Goal: Task Accomplishment & Management: Manage account settings

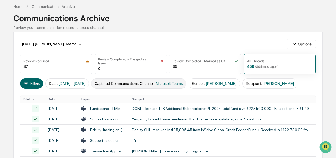
scroll to position [25, 0]
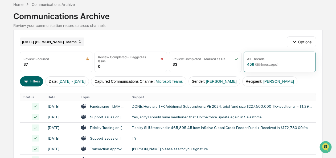
click at [66, 41] on div "[DATE] [PERSON_NAME] Teams" at bounding box center [52, 41] width 64 height 9
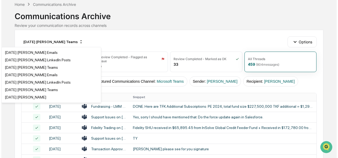
scroll to position [416, 0]
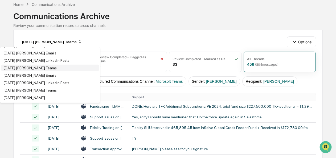
click at [44, 71] on div "[DATE] [PERSON_NAME] Teams" at bounding box center [49, 68] width 97 height 6
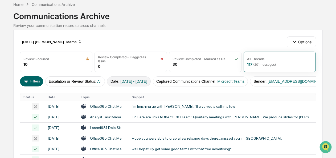
click at [125, 82] on button "Date : [DATE] - [DATE]" at bounding box center [129, 81] width 44 height 10
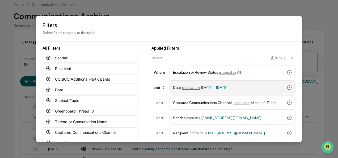
click at [188, 87] on span "is between" at bounding box center [191, 87] width 18 height 4
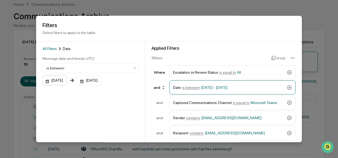
click at [46, 81] on div "[DATE]" at bounding box center [55, 81] width 24 height 10
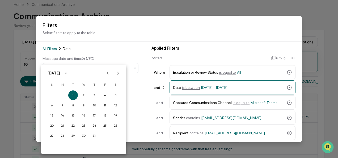
click at [118, 72] on icon "Next month" at bounding box center [118, 73] width 6 height 6
click at [62, 94] on button "1" at bounding box center [63, 95] width 10 height 10
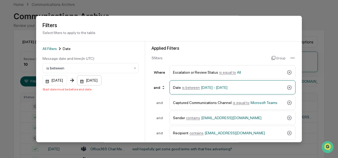
click at [86, 81] on div "[DATE]" at bounding box center [89, 81] width 24 height 10
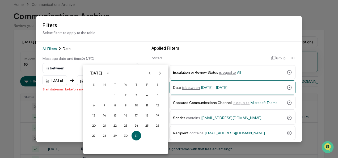
click at [159, 73] on icon "Next month" at bounding box center [160, 73] width 6 height 6
click at [114, 135] on button "30" at bounding box center [115, 136] width 10 height 10
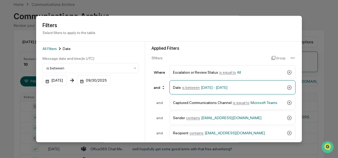
scroll to position [58, 0]
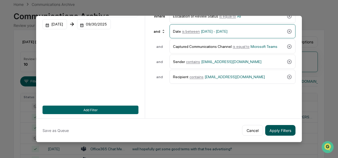
click at [274, 127] on button "Apply Filters" at bounding box center [280, 130] width 30 height 11
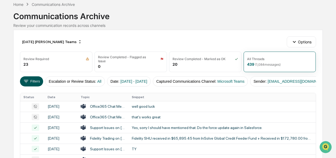
click at [36, 80] on button "Filters" at bounding box center [31, 81] width 23 height 10
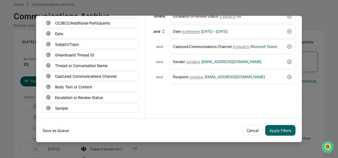
click at [58, 129] on button "Save as Queue" at bounding box center [56, 130] width 26 height 11
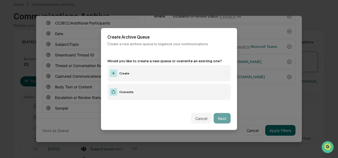
click at [130, 73] on label "Create" at bounding box center [168, 73] width 123 height 16
click at [222, 115] on button "Next" at bounding box center [222, 118] width 17 height 11
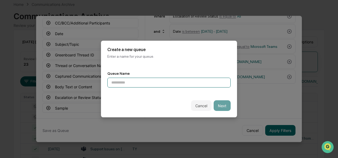
click at [120, 81] on input at bounding box center [168, 83] width 123 height 10
type input "*"
type input "**********"
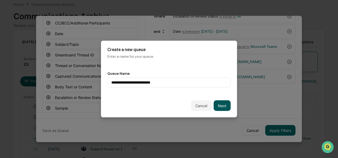
click at [217, 102] on button "Next" at bounding box center [222, 105] width 17 height 11
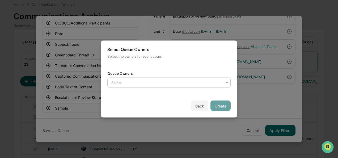
click at [154, 80] on div at bounding box center [166, 82] width 111 height 5
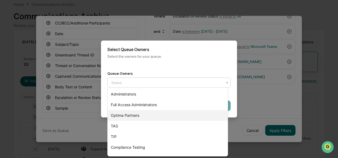
click at [142, 114] on div "Optima Partners" at bounding box center [168, 115] width 120 height 11
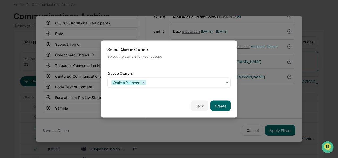
click at [232, 95] on div "Back Create" at bounding box center [169, 105] width 136 height 23
click at [220, 104] on button "Create" at bounding box center [221, 106] width 20 height 11
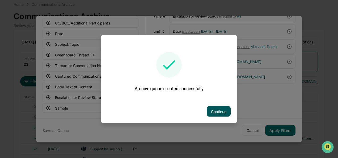
click at [218, 106] on button "Continue" at bounding box center [219, 111] width 24 height 11
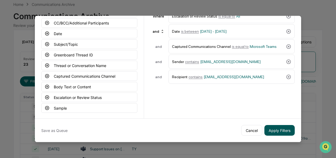
click at [280, 130] on button "Apply Filters" at bounding box center [279, 130] width 30 height 11
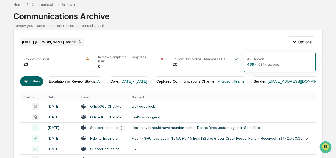
click at [55, 41] on div "[DATE] [PERSON_NAME] Teams" at bounding box center [52, 41] width 64 height 9
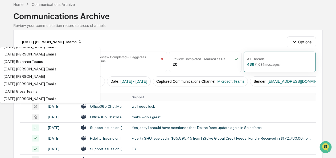
scroll to position [981, 0]
click at [43, 63] on div "[DATE] Brennner Teams" at bounding box center [22, 61] width 39 height 4
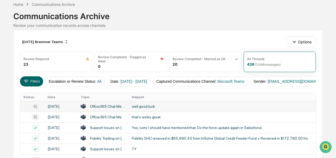
click at [140, 107] on div "well good luck" at bounding box center [222, 106] width 181 height 4
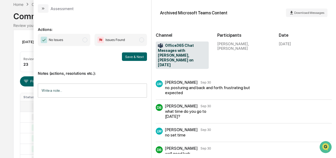
scroll to position [9, 0]
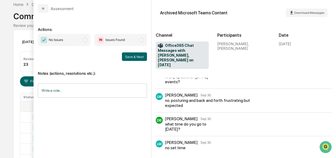
click at [82, 43] on span "No Issues" at bounding box center [64, 40] width 52 height 12
click at [133, 54] on button "Save & Next" at bounding box center [134, 56] width 25 height 9
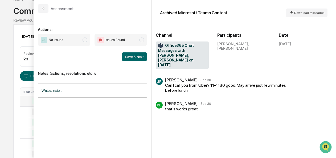
scroll to position [27, 0]
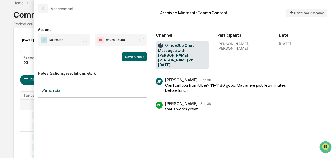
click at [89, 41] on span "No Issues" at bounding box center [64, 40] width 52 height 12
click at [139, 59] on button "Save & Next" at bounding box center [134, 56] width 25 height 9
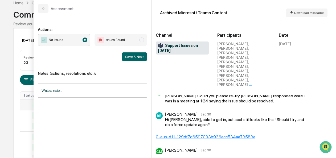
scroll to position [6, 0]
click at [131, 57] on button "Save & Next" at bounding box center [134, 56] width 25 height 9
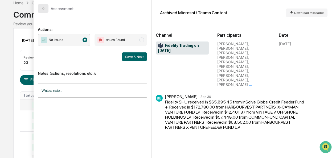
click at [43, 8] on icon "modal" at bounding box center [42, 8] width 1 height 2
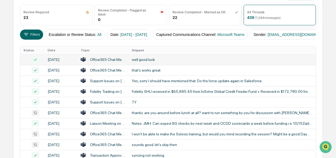
scroll to position [72, 0]
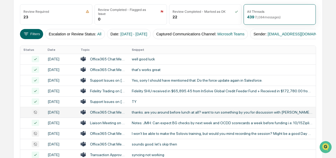
click at [143, 114] on div "thanks. are you around before lunch at all? want to run something by you for di…" at bounding box center [222, 112] width 181 height 4
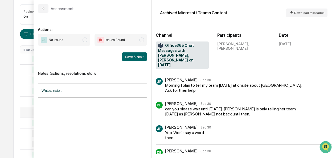
scroll to position [0, 0]
click at [88, 41] on span "No Issues" at bounding box center [64, 40] width 52 height 12
click at [135, 56] on button "Save & Next" at bounding box center [134, 56] width 25 height 9
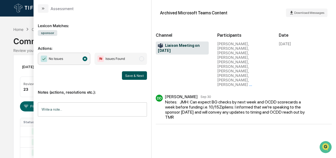
click at [131, 74] on button "Save & Next" at bounding box center [134, 75] width 25 height 9
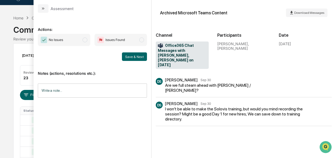
scroll to position [11, 0]
click at [87, 39] on span "modal" at bounding box center [84, 39] width 5 height 5
click at [143, 60] on button "Save & Next" at bounding box center [134, 56] width 25 height 9
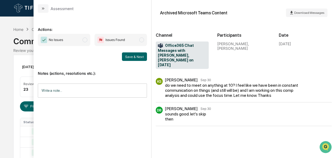
click at [78, 40] on span "No Issues" at bounding box center [64, 40] width 52 height 12
click at [128, 60] on button "Save & Next" at bounding box center [134, 56] width 25 height 9
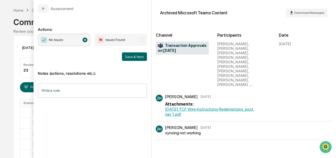
scroll to position [14, 0]
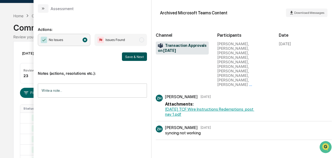
click at [132, 56] on button "Save & Next" at bounding box center [134, 56] width 25 height 9
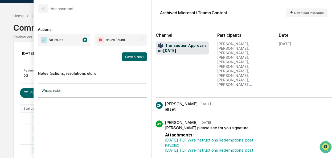
scroll to position [77, 0]
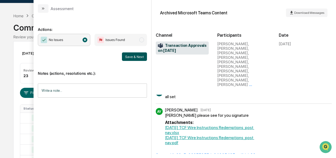
click at [141, 58] on button "Save & Next" at bounding box center [134, 56] width 25 height 9
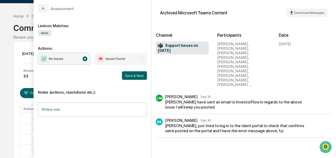
scroll to position [13, 0]
click at [47, 10] on button "modal" at bounding box center [43, 8] width 11 height 9
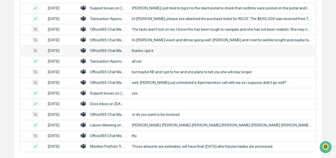
scroll to position [241, 0]
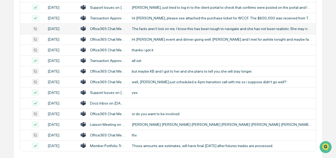
click at [154, 31] on div "The facts aren't lost on me. I know this has been tough to navigate and she has…" at bounding box center [222, 29] width 181 height 4
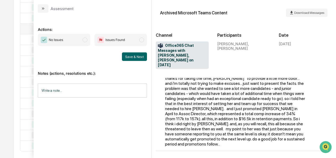
scroll to position [49, 0]
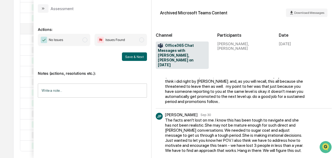
click at [86, 39] on span "modal" at bounding box center [84, 39] width 5 height 5
click at [127, 55] on button "Save & Next" at bounding box center [134, 56] width 25 height 9
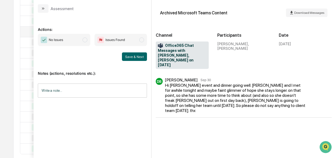
scroll to position [238, 0]
click at [86, 41] on span "modal" at bounding box center [84, 39] width 5 height 5
click at [137, 58] on button "Save & Next" at bounding box center [134, 56] width 25 height 9
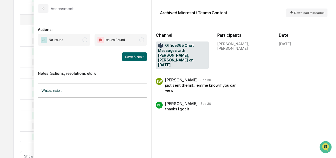
scroll to position [250, 0]
click at [86, 39] on span "modal" at bounding box center [84, 39] width 5 height 5
click at [139, 55] on button "Save & Next" at bounding box center [134, 56] width 25 height 9
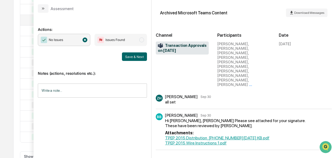
click at [136, 61] on div "Notes (actions, resolutions etc.): Write a note... Write a note..." at bounding box center [92, 82] width 109 height 43
click at [136, 58] on button "Save & Next" at bounding box center [134, 56] width 25 height 9
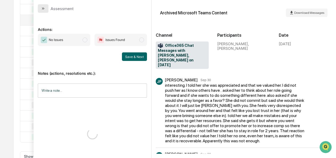
click at [41, 8] on icon "modal" at bounding box center [43, 8] width 4 height 4
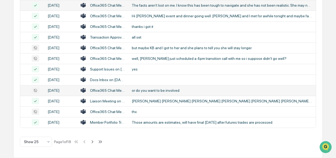
scroll to position [309, 0]
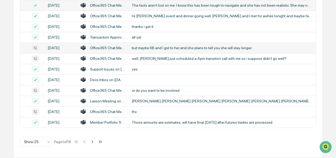
click at [152, 48] on div "but maybe KB and I got to her and she plans to tell you she will stay longer." at bounding box center [222, 48] width 181 height 4
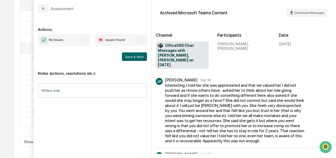
click at [89, 43] on span "No Issues" at bounding box center [64, 40] width 52 height 12
click at [133, 58] on button "Save & Next" at bounding box center [134, 56] width 25 height 9
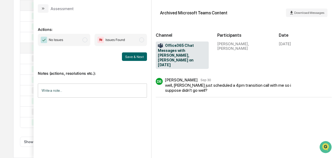
scroll to position [319, 0]
click at [87, 42] on span "No Issues" at bounding box center [64, 40] width 52 height 12
click at [131, 55] on button "Save & Next" at bounding box center [134, 56] width 25 height 9
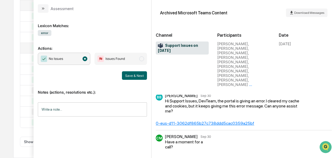
scroll to position [328, 0]
click at [124, 74] on button "Save & Next" at bounding box center [134, 75] width 25 height 9
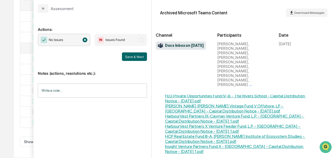
scroll to position [43, 0]
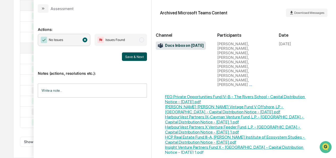
click at [128, 57] on button "Save & Next" at bounding box center [134, 56] width 25 height 9
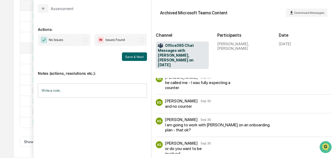
scroll to position [66, 0]
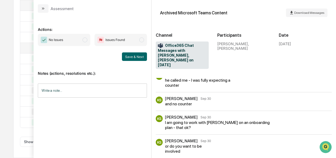
click at [83, 39] on span "modal" at bounding box center [84, 39] width 5 height 5
click at [139, 56] on button "Save & Next" at bounding box center [134, 56] width 25 height 9
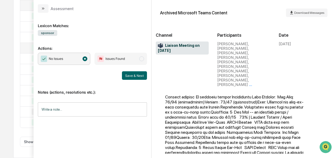
scroll to position [234, 0]
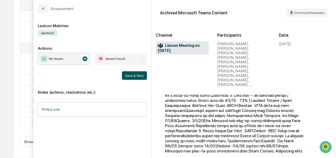
click at [131, 76] on button "Save & Next" at bounding box center [134, 75] width 25 height 9
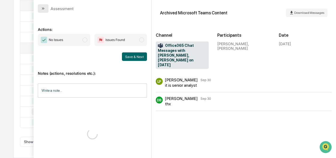
click at [42, 9] on icon "modal" at bounding box center [43, 8] width 4 height 4
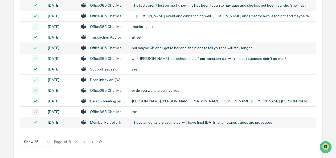
scroll to position [314, 0]
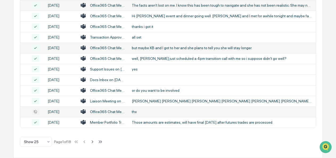
click at [99, 114] on div "Office365 Chat Messages with [PERSON_NAME], [PERSON_NAME] on [DATE]" at bounding box center [107, 112] width 35 height 4
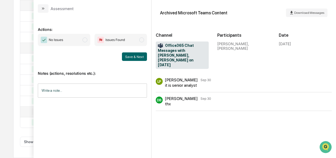
scroll to position [319, 0]
click at [86, 41] on span "modal" at bounding box center [84, 39] width 5 height 5
click at [128, 54] on button "Save & Next" at bounding box center [134, 56] width 25 height 9
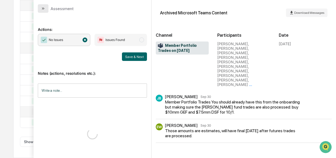
click at [45, 8] on icon "modal" at bounding box center [43, 8] width 4 height 4
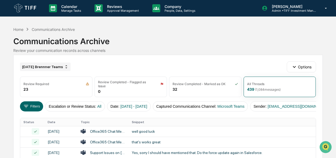
click at [32, 66] on div "[DATE] Brennner Teams" at bounding box center [45, 66] width 51 height 9
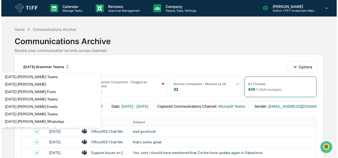
scroll to position [460, 0]
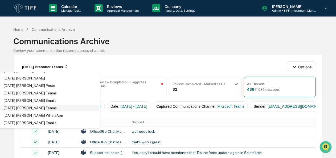
click at [27, 110] on div "[DATE] [PERSON_NAME] Teams" at bounding box center [29, 108] width 53 height 4
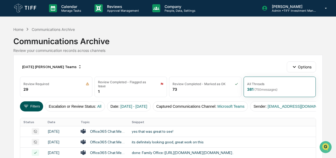
click at [37, 103] on button "Filters" at bounding box center [31, 106] width 23 height 10
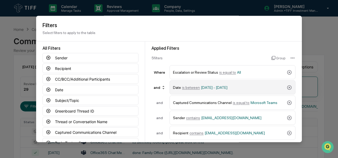
click at [190, 88] on span "is between" at bounding box center [191, 87] width 18 height 4
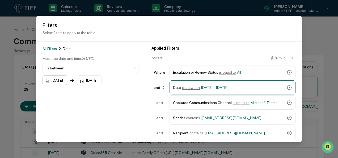
click at [47, 82] on div "[DATE]" at bounding box center [55, 81] width 24 height 10
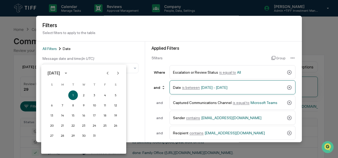
click at [117, 73] on icon "Next month" at bounding box center [118, 73] width 6 height 6
click at [61, 94] on button "1" at bounding box center [63, 95] width 10 height 10
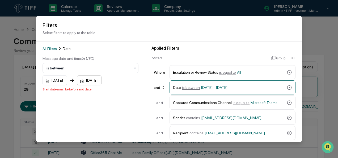
click at [87, 82] on div "[DATE]" at bounding box center [89, 81] width 24 height 10
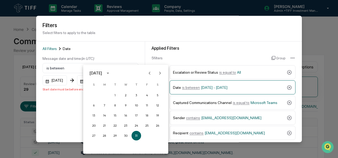
click at [162, 73] on icon "Next month" at bounding box center [160, 73] width 6 height 6
click at [116, 138] on button "30" at bounding box center [115, 136] width 10 height 10
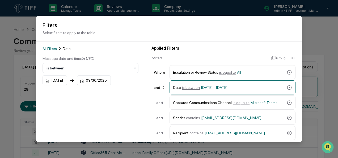
scroll to position [58, 0]
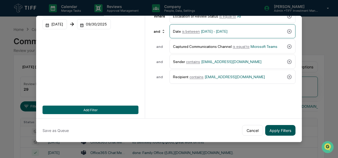
click at [281, 126] on button "Apply Filters" at bounding box center [280, 130] width 30 height 11
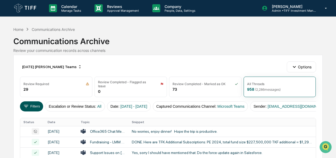
click at [30, 104] on button "Filters" at bounding box center [31, 106] width 23 height 10
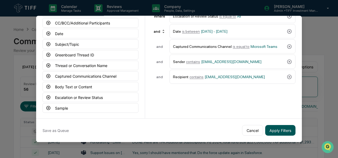
click at [272, 126] on button "Apply Filters" at bounding box center [280, 130] width 30 height 11
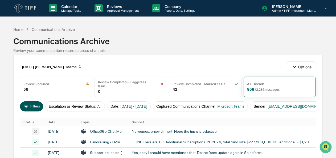
click at [31, 104] on button "Filters" at bounding box center [31, 106] width 23 height 10
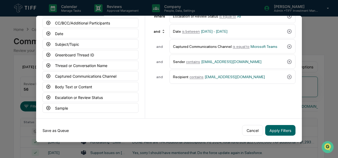
click at [60, 127] on button "Save as Queue" at bounding box center [56, 130] width 26 height 11
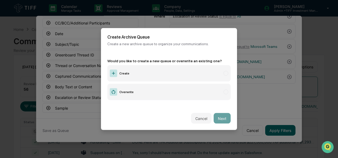
click at [142, 69] on label "Create" at bounding box center [168, 73] width 123 height 16
click at [218, 114] on button "Next" at bounding box center [222, 118] width 17 height 11
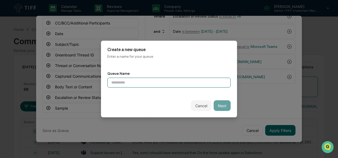
click at [157, 81] on input at bounding box center [168, 83] width 123 height 10
type input "**********"
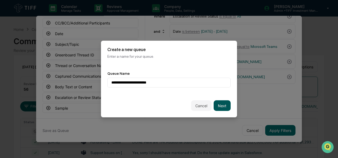
click at [216, 102] on button "Next" at bounding box center [222, 105] width 17 height 11
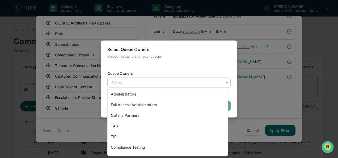
click at [161, 81] on div at bounding box center [166, 82] width 111 height 5
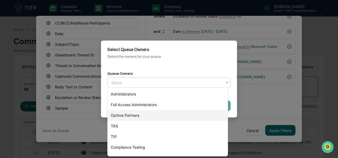
click at [148, 112] on div "Optima Partners" at bounding box center [168, 115] width 120 height 11
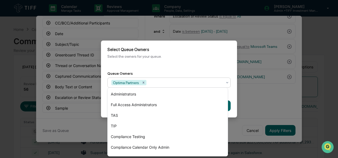
click at [231, 99] on div "Back Create" at bounding box center [169, 105] width 136 height 23
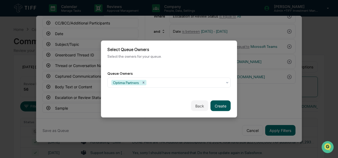
click at [220, 103] on button "Create" at bounding box center [221, 106] width 20 height 11
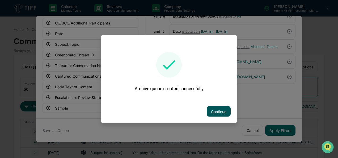
click at [218, 110] on button "Continue" at bounding box center [219, 111] width 24 height 11
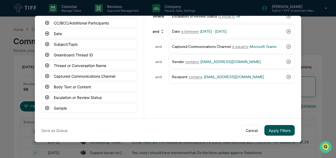
click at [285, 130] on button "Apply Filters" at bounding box center [279, 130] width 30 height 11
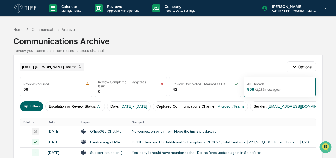
click at [54, 66] on div "[DATE] [PERSON_NAME] Teams" at bounding box center [52, 66] width 64 height 9
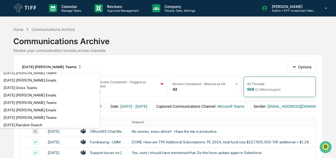
scroll to position [1017, 0]
click at [39, 75] on div "[DATE] [PERSON_NAME] Teams" at bounding box center [29, 72] width 53 height 4
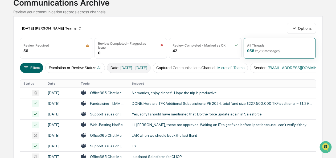
scroll to position [39, 0]
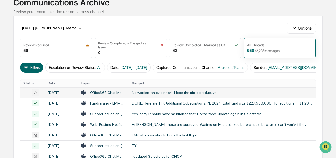
click at [165, 95] on div "No worries, enjoy dinner! Hope the trip is productive." at bounding box center [222, 92] width 181 height 4
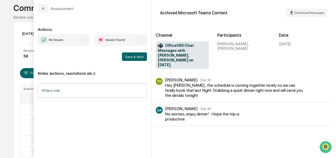
scroll to position [32, 0]
click at [83, 40] on span "modal" at bounding box center [84, 39] width 5 height 5
click at [132, 59] on button "Save & Next" at bounding box center [134, 56] width 25 height 9
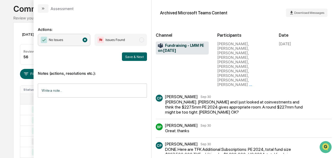
scroll to position [4, 0]
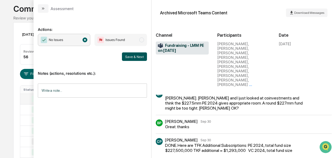
click at [127, 57] on button "Save & Next" at bounding box center [134, 56] width 25 height 9
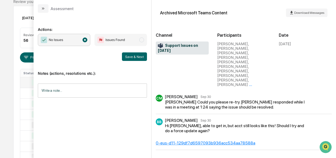
scroll to position [48, 0]
click at [46, 12] on button "modal" at bounding box center [43, 8] width 11 height 9
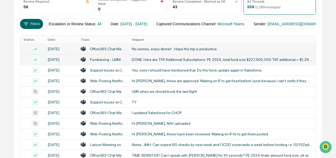
scroll to position [83, 0]
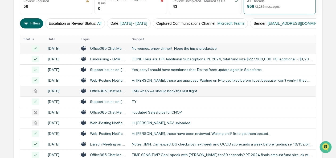
click at [152, 93] on div "LMK when we should book the last flight" at bounding box center [222, 91] width 181 height 4
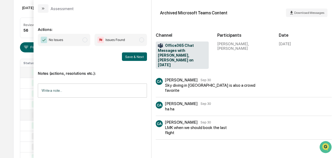
scroll to position [58, 0]
click at [89, 39] on span "No Issues" at bounding box center [64, 40] width 52 height 12
click at [140, 58] on button "Save & Next" at bounding box center [134, 56] width 25 height 9
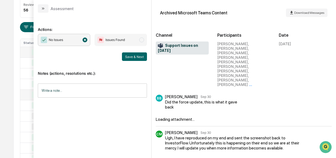
scroll to position [79, 0]
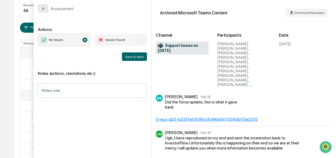
click at [41, 5] on button "modal" at bounding box center [43, 8] width 11 height 9
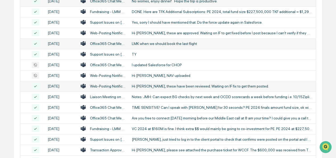
scroll to position [131, 0]
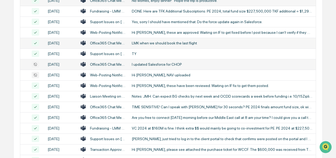
click at [149, 66] on div "I updated Salesforce for CHOP" at bounding box center [222, 64] width 181 height 4
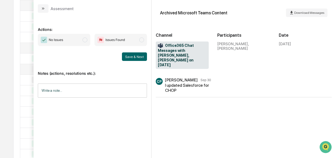
scroll to position [126, 0]
click at [82, 36] on span "No Issues" at bounding box center [64, 40] width 52 height 12
click at [136, 59] on button "Save & Next" at bounding box center [134, 56] width 25 height 9
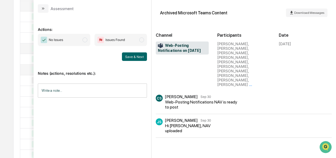
scroll to position [168, 0]
click at [80, 39] on span "No Issues" at bounding box center [64, 40] width 52 height 12
click at [124, 56] on button "Save & Next" at bounding box center [134, 56] width 25 height 9
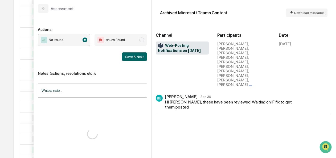
scroll to position [205, 0]
click at [132, 55] on button "Save & Next" at bounding box center [134, 56] width 25 height 9
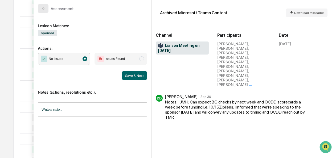
click at [41, 10] on button "modal" at bounding box center [43, 8] width 11 height 9
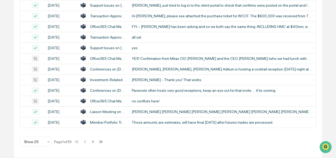
scroll to position [308, 0]
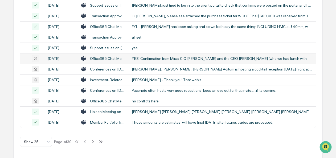
click at [145, 61] on div "YES! Confirmation from Miras CIO [PERSON_NAME] and the CEO [PERSON_NAME] (who w…" at bounding box center [222, 58] width 181 height 4
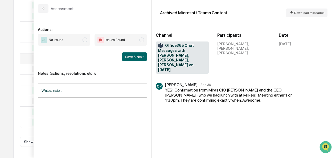
scroll to position [322, 0]
click at [84, 37] on span "No Issues" at bounding box center [64, 40] width 52 height 12
click at [138, 56] on button "Save & Next" at bounding box center [134, 56] width 25 height 9
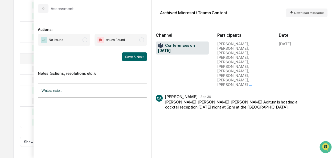
scroll to position [328, 0]
click at [86, 39] on span "modal" at bounding box center [84, 39] width 5 height 5
click at [135, 57] on button "Save & Next" at bounding box center [134, 56] width 25 height 9
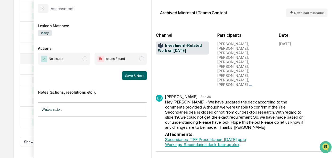
click at [85, 57] on span "modal" at bounding box center [84, 58] width 5 height 5
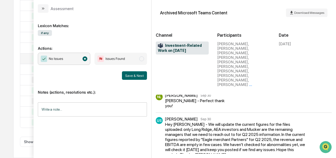
scroll to position [81, 0]
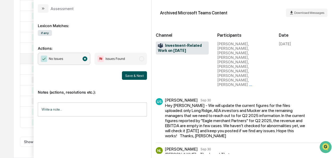
click at [132, 73] on button "Save & Next" at bounding box center [134, 75] width 25 height 9
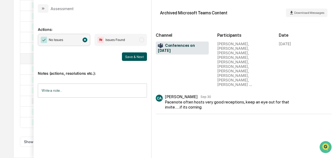
click at [126, 56] on button "Save & Next" at bounding box center [134, 56] width 25 height 9
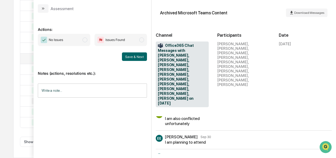
scroll to position [63, 0]
click at [88, 41] on span "No Issues" at bounding box center [64, 40] width 52 height 12
click at [125, 53] on button "Save & Next" at bounding box center [134, 56] width 25 height 9
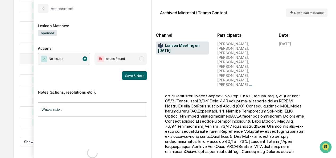
scroll to position [234, 0]
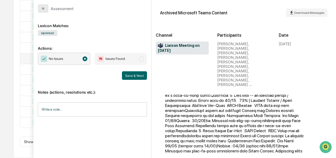
click at [45, 11] on button "modal" at bounding box center [43, 8] width 11 height 9
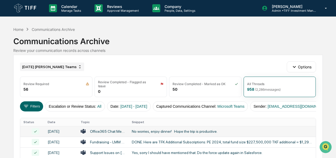
click at [46, 64] on div "[DATE] [PERSON_NAME] Teams" at bounding box center [52, 66] width 64 height 9
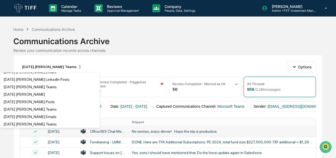
scroll to position [445, 0]
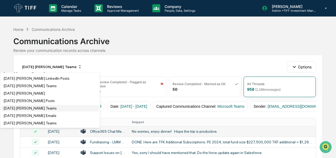
click at [31, 110] on div "[DATE] [PERSON_NAME] Teams" at bounding box center [29, 108] width 53 height 4
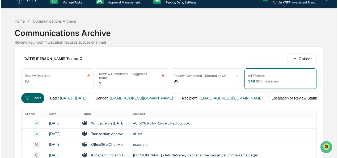
scroll to position [9, 0]
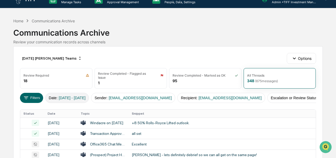
click at [83, 96] on span "[DATE] - [DATE]" at bounding box center [72, 98] width 27 height 4
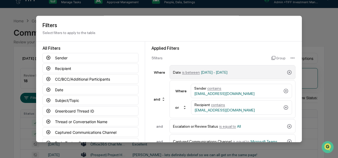
click at [189, 72] on span "is between" at bounding box center [191, 72] width 18 height 4
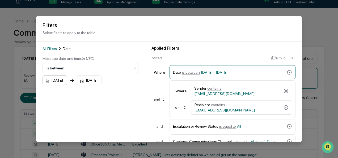
click at [45, 82] on div "[DATE]" at bounding box center [55, 81] width 24 height 10
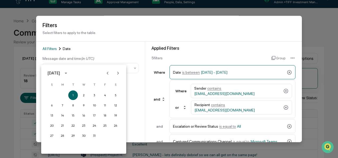
click at [121, 75] on button "Next month" at bounding box center [118, 73] width 10 height 10
click at [62, 94] on button "1" at bounding box center [63, 95] width 10 height 10
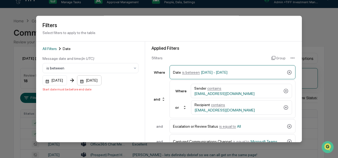
click at [88, 81] on div "[DATE]" at bounding box center [89, 81] width 24 height 10
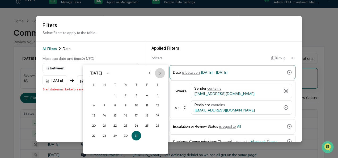
click at [157, 74] on icon "Next month" at bounding box center [160, 73] width 6 height 6
click at [115, 133] on button "30" at bounding box center [115, 136] width 10 height 10
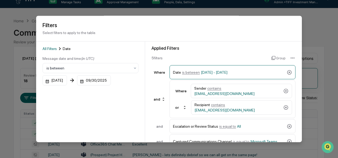
scroll to position [58, 0]
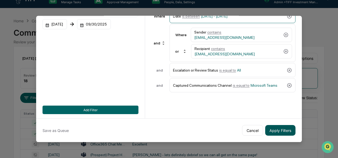
click at [273, 128] on button "Apply Filters" at bounding box center [280, 130] width 30 height 11
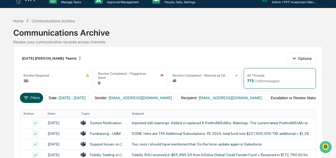
click at [35, 94] on button "Filters" at bounding box center [31, 98] width 23 height 10
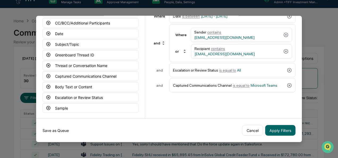
click at [56, 130] on button "Save as Queue" at bounding box center [56, 130] width 26 height 11
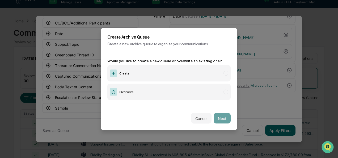
click at [136, 72] on label "Create" at bounding box center [168, 73] width 123 height 16
click at [218, 114] on button "Next" at bounding box center [222, 118] width 17 height 11
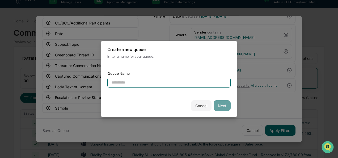
click at [140, 82] on input at bounding box center [168, 83] width 123 height 10
type input "**********"
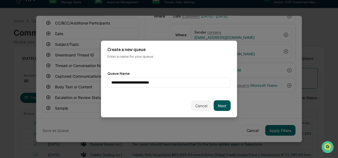
click at [221, 106] on button "Next" at bounding box center [222, 105] width 17 height 11
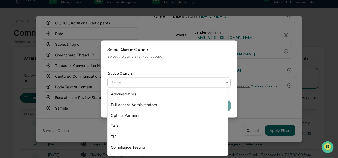
click at [157, 83] on div at bounding box center [166, 82] width 111 height 5
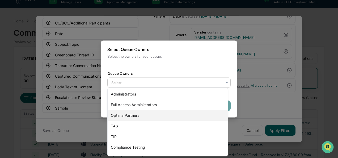
click at [149, 115] on div "Optima Partners" at bounding box center [168, 115] width 120 height 11
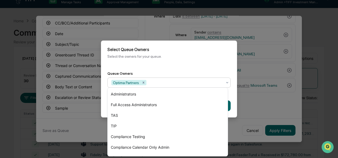
click at [231, 106] on div "Back Create" at bounding box center [169, 105] width 136 height 23
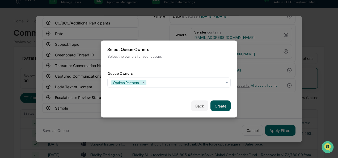
click at [211, 101] on button "Create" at bounding box center [221, 106] width 20 height 11
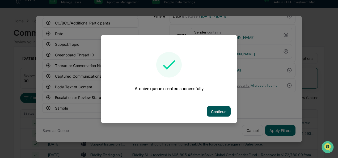
click at [217, 108] on button "Continue" at bounding box center [219, 111] width 24 height 11
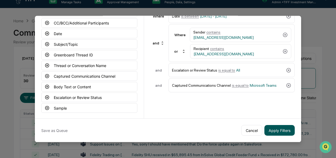
click at [267, 126] on button "Apply Filters" at bounding box center [279, 130] width 30 height 11
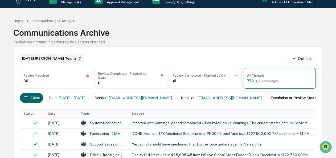
click at [58, 56] on div "[DATE] [PERSON_NAME] Teams" at bounding box center [52, 58] width 64 height 9
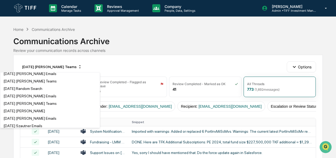
scroll to position [1054, 0]
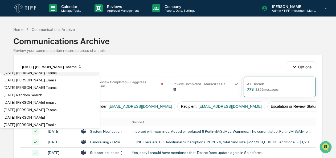
click at [40, 76] on div "[DATE] [PERSON_NAME] Teams" at bounding box center [49, 72] width 97 height 6
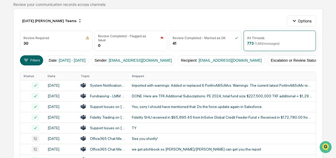
scroll to position [43, 0]
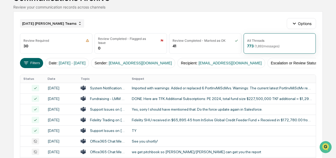
click at [60, 22] on div "[DATE] [PERSON_NAME] Teams" at bounding box center [52, 23] width 64 height 9
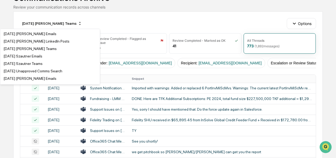
scroll to position [662, 0]
click at [46, 51] on div "[DATE] [PERSON_NAME] Teams" at bounding box center [29, 48] width 53 height 4
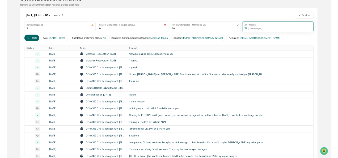
scroll to position [43, 0]
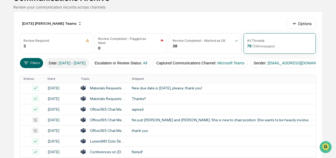
click at [55, 61] on button "Date : [DATE] - [DATE]" at bounding box center [67, 63] width 44 height 10
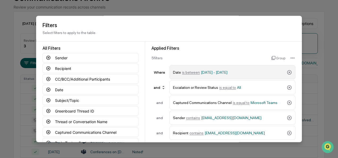
click at [188, 73] on span "is between" at bounding box center [191, 72] width 18 height 4
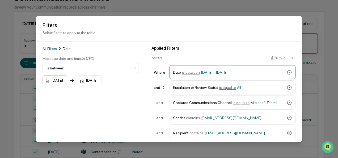
click at [48, 84] on div "[DATE]" at bounding box center [55, 81] width 24 height 10
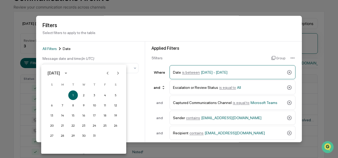
click at [121, 72] on button "Next month" at bounding box center [118, 73] width 10 height 10
click at [60, 94] on button "1" at bounding box center [63, 95] width 10 height 10
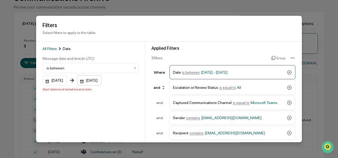
click at [89, 81] on div "[DATE]" at bounding box center [89, 81] width 24 height 10
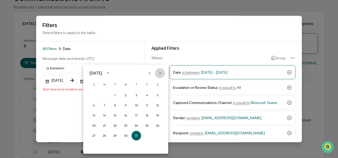
click at [160, 70] on button "Next month" at bounding box center [160, 73] width 10 height 10
click at [118, 139] on button "30" at bounding box center [115, 136] width 10 height 10
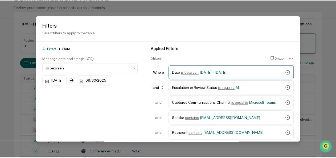
scroll to position [58, 0]
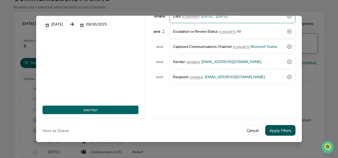
click at [274, 128] on button "Apply Filters" at bounding box center [280, 130] width 30 height 11
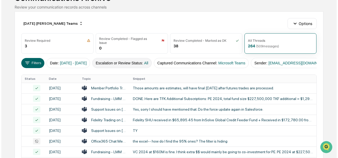
scroll to position [0, 0]
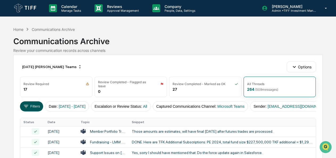
click at [29, 107] on icon at bounding box center [26, 106] width 6 height 6
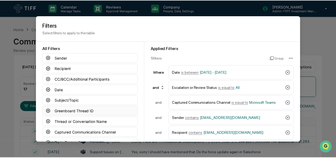
scroll to position [58, 0]
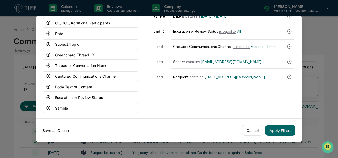
click at [56, 125] on button "Save as Queue" at bounding box center [56, 130] width 26 height 11
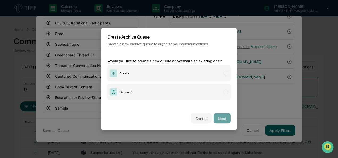
click at [134, 72] on label "Create" at bounding box center [168, 73] width 123 height 16
click at [214, 114] on button "Next" at bounding box center [222, 118] width 17 height 11
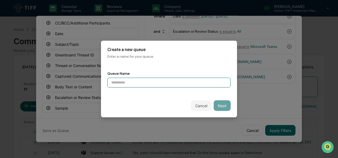
click at [136, 81] on input at bounding box center [168, 83] width 123 height 10
type input "**********"
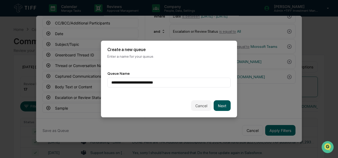
click at [219, 101] on button "Next" at bounding box center [222, 105] width 17 height 11
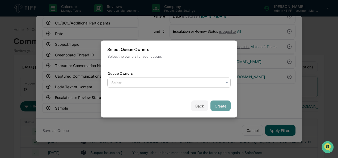
click at [163, 83] on div at bounding box center [166, 82] width 111 height 5
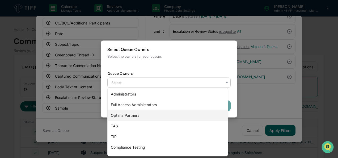
click at [145, 116] on div "Optima Partners" at bounding box center [168, 115] width 120 height 11
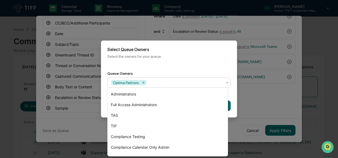
click at [232, 102] on div "Back Create" at bounding box center [169, 105] width 136 height 23
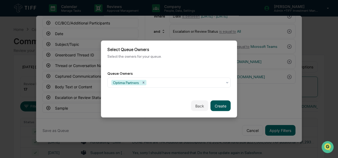
click at [217, 103] on button "Create" at bounding box center [221, 106] width 20 height 11
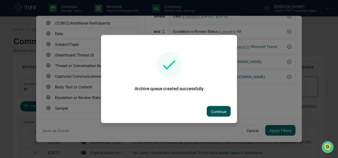
click at [217, 108] on button "Continue" at bounding box center [219, 111] width 24 height 11
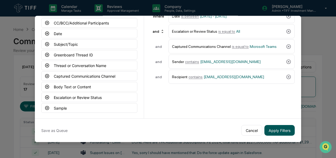
click at [287, 128] on button "Apply Filters" at bounding box center [279, 130] width 30 height 11
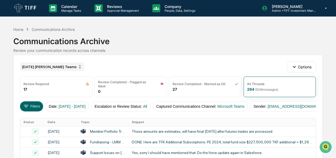
click at [48, 65] on div "[DATE] [PERSON_NAME] Teams" at bounding box center [52, 66] width 64 height 9
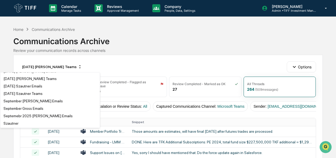
scroll to position [1108, 0]
click at [49, 81] on div "[DATE] [PERSON_NAME] Teams" at bounding box center [29, 78] width 53 height 4
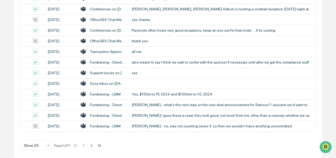
scroll to position [328, 0]
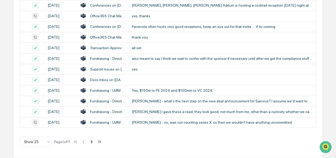
click at [93, 141] on icon at bounding box center [92, 142] width 6 height 6
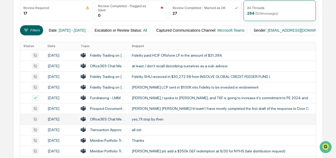
scroll to position [76, 0]
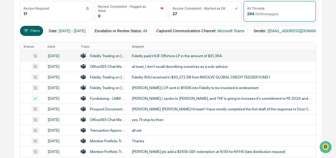
click at [152, 57] on div "Fidelity paid HCIF Offshore LP in the amount of $31,394." at bounding box center [222, 56] width 181 height 4
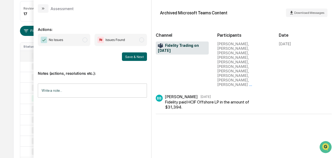
scroll to position [99, 0]
click at [84, 42] on span "No Issues" at bounding box center [64, 40] width 52 height 12
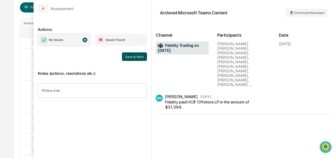
click at [129, 55] on button "Save & Next" at bounding box center [134, 56] width 25 height 9
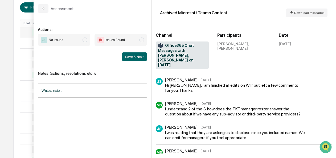
scroll to position [39, 0]
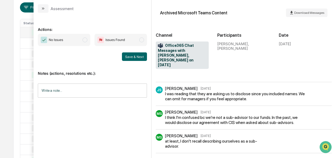
click at [87, 42] on span "No Issues" at bounding box center [64, 40] width 52 height 12
click at [132, 58] on button "Save & Next" at bounding box center [134, 56] width 25 height 9
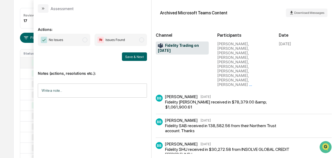
scroll to position [66, 0]
click at [86, 40] on span "modal" at bounding box center [84, 39] width 5 height 5
click at [145, 58] on button "Save & Next" at bounding box center [134, 56] width 25 height 9
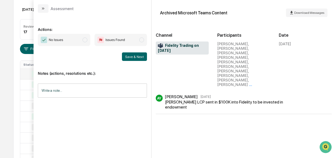
scroll to position [51, 0]
click at [84, 41] on span "modal" at bounding box center [84, 39] width 5 height 5
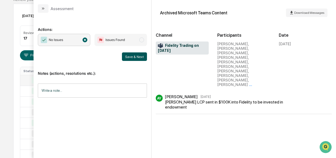
click at [123, 54] on button "Save & Next" at bounding box center [134, 56] width 25 height 9
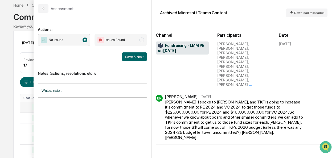
scroll to position [23, 0]
click at [43, 11] on button "modal" at bounding box center [43, 8] width 11 height 9
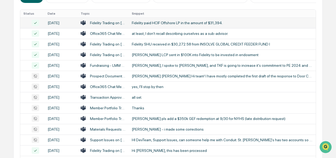
scroll to position [109, 0]
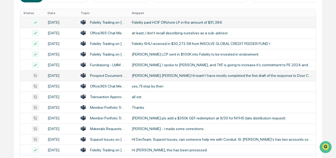
click at [141, 78] on div "[PERSON_NAME] [PERSON_NAME] Hi team! I have mostly completed the first draft of…" at bounding box center [222, 75] width 181 height 4
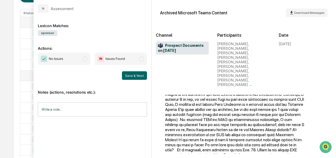
scroll to position [13, 0]
click at [80, 63] on span "No Issues" at bounding box center [64, 59] width 52 height 12
click at [129, 74] on button "Save & Next" at bounding box center [134, 75] width 25 height 9
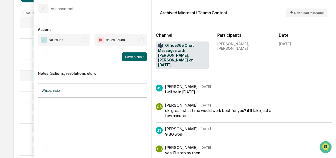
scroll to position [23, 0]
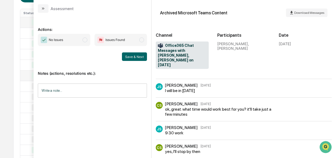
click at [89, 41] on span "No Issues" at bounding box center [64, 40] width 52 height 12
click at [131, 55] on button "Save & Next" at bounding box center [134, 56] width 25 height 9
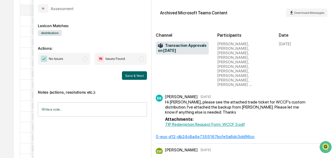
scroll to position [174, 0]
click at [90, 60] on span "No Issues" at bounding box center [64, 59] width 52 height 12
click at [139, 74] on button "Save & Next" at bounding box center [134, 75] width 25 height 9
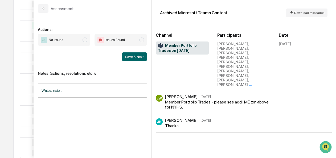
scroll to position [242, 0]
click at [89, 38] on span "No Issues" at bounding box center [64, 40] width 52 height 12
click at [131, 56] on button "Save & Next" at bounding box center [134, 56] width 25 height 9
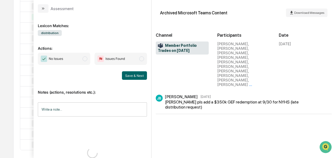
scroll to position [312, 0]
click at [86, 61] on span "No Issues" at bounding box center [64, 59] width 52 height 12
click at [137, 75] on button "Save & Next" at bounding box center [134, 75] width 25 height 9
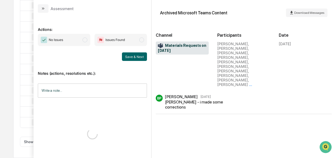
scroll to position [328, 0]
click at [80, 36] on span "No Issues" at bounding box center [64, 40] width 52 height 12
click at [131, 55] on button "Save & Next" at bounding box center [134, 56] width 25 height 9
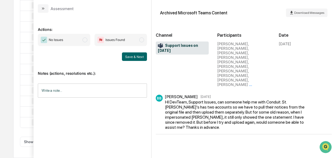
click at [80, 40] on span "No Issues" at bounding box center [64, 40] width 52 height 12
click at [131, 55] on button "Save & Next" at bounding box center [134, 56] width 25 height 9
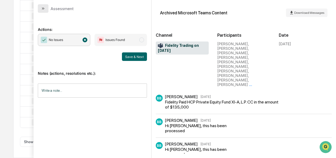
click at [47, 10] on button "modal" at bounding box center [43, 8] width 11 height 9
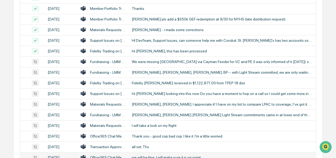
scroll to position [207, 0]
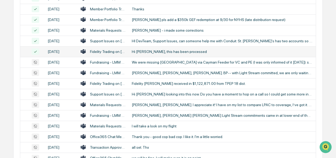
click at [149, 54] on div "Hi [PERSON_NAME], this has been processed" at bounding box center [222, 51] width 181 height 4
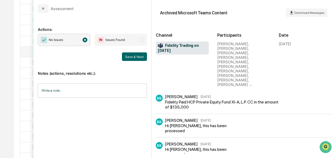
click at [36, 6] on div "Assessment" at bounding box center [93, 6] width 118 height 13
click at [48, 11] on button "modal" at bounding box center [43, 8] width 11 height 9
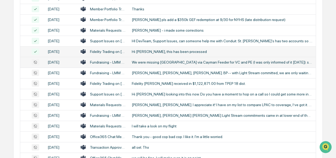
click at [158, 64] on div "We were missing [GEOGRAPHIC_DATA] via Cayman Feeder for VC and PE (I was only i…" at bounding box center [222, 62] width 181 height 4
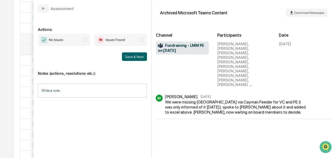
scroll to position [224, 0]
click at [81, 37] on span "No Issues" at bounding box center [64, 40] width 52 height 12
click at [129, 55] on button "Save & Next" at bounding box center [134, 56] width 25 height 9
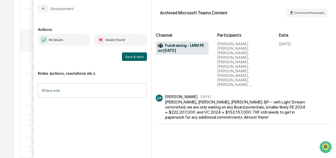
scroll to position [238, 0]
click at [89, 43] on span "No Issues" at bounding box center [64, 40] width 52 height 12
click at [133, 59] on button "Save & Next" at bounding box center [134, 56] width 25 height 9
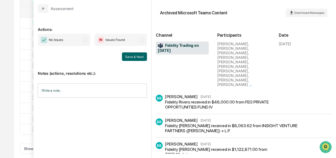
scroll to position [258, 0]
click at [76, 39] on span "No Issues" at bounding box center [64, 40] width 52 height 12
click at [124, 53] on button "Save & Next" at bounding box center [134, 56] width 25 height 9
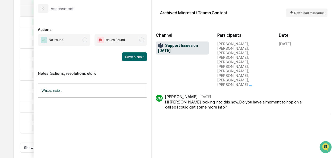
click at [87, 40] on span "modal" at bounding box center [84, 39] width 5 height 5
click at [132, 57] on button "Save & Next" at bounding box center [134, 56] width 25 height 9
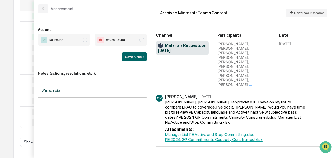
scroll to position [282, 0]
click at [90, 41] on span "No Issues" at bounding box center [64, 40] width 52 height 12
click at [141, 58] on button "Save & Next" at bounding box center [134, 56] width 25 height 9
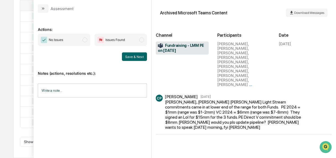
scroll to position [296, 0]
click at [90, 41] on span "No Issues" at bounding box center [64, 40] width 52 height 12
click at [145, 59] on button "Save & Next" at bounding box center [134, 56] width 25 height 9
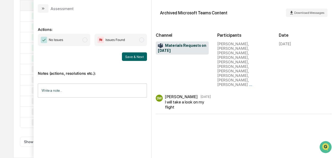
click at [84, 40] on span "modal" at bounding box center [84, 39] width 5 height 5
click at [131, 57] on button "Save & Next" at bounding box center [134, 56] width 25 height 9
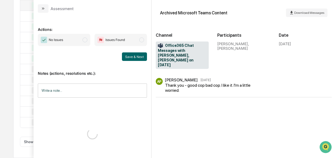
scroll to position [305, 0]
click at [82, 43] on span "No Issues" at bounding box center [64, 40] width 52 height 12
click at [141, 57] on button "Save & Next" at bounding box center [134, 56] width 25 height 9
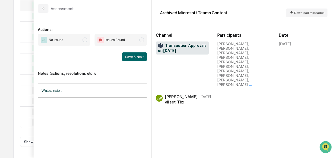
click at [81, 38] on span "No Issues" at bounding box center [64, 40] width 52 height 12
click at [140, 58] on button "Save & Next" at bounding box center [134, 56] width 25 height 9
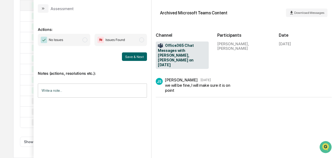
scroll to position [307, 0]
click at [86, 43] on span "No Issues" at bounding box center [64, 40] width 52 height 12
click at [136, 58] on button "Save & Next" at bounding box center [134, 56] width 25 height 9
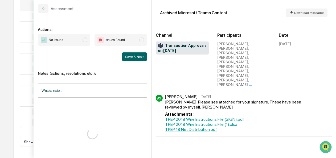
scroll to position [328, 0]
click at [87, 38] on span "modal" at bounding box center [84, 39] width 5 height 5
click at [139, 58] on button "Save & Next" at bounding box center [134, 56] width 25 height 9
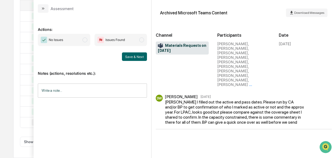
click at [89, 42] on span "No Issues" at bounding box center [64, 40] width 52 height 12
click at [132, 56] on button "Save & Next" at bounding box center [134, 56] width 25 height 9
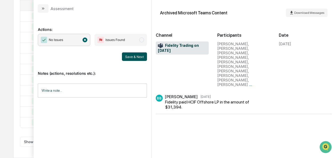
click at [134, 57] on button "Save & Next" at bounding box center [134, 56] width 25 height 9
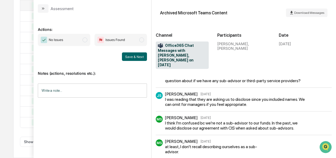
scroll to position [39, 0]
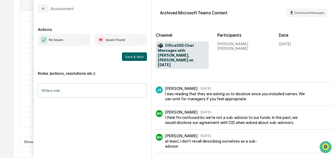
click at [86, 41] on span "modal" at bounding box center [84, 39] width 5 height 5
click at [137, 55] on button "Save & Next" at bounding box center [134, 56] width 25 height 9
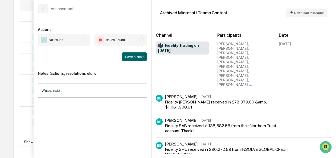
click at [87, 42] on span "No Issues" at bounding box center [64, 40] width 52 height 12
click at [136, 61] on div "Notes (actions, resolutions etc.): Write a note... Write a note..." at bounding box center [92, 82] width 109 height 43
click at [135, 61] on div "Notes (actions, resolutions etc.): Write a note... Write a note..." at bounding box center [92, 82] width 109 height 43
click at [135, 59] on button "Save & Next" at bounding box center [134, 56] width 25 height 9
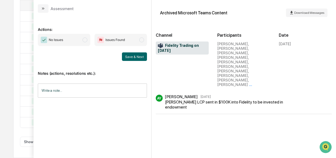
click at [87, 37] on span "No Issues" at bounding box center [64, 40] width 52 height 12
click at [135, 59] on button "Save & Next" at bounding box center [134, 56] width 25 height 9
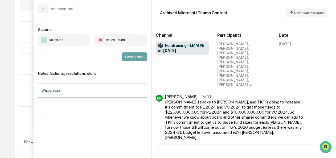
click at [82, 37] on span "No Issues" at bounding box center [64, 40] width 52 height 12
click at [45, 10] on button "modal" at bounding box center [43, 8] width 11 height 9
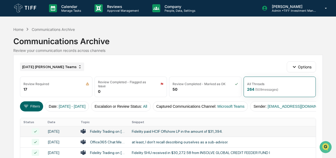
click at [56, 68] on div "[DATE] [PERSON_NAME] Teams" at bounding box center [52, 66] width 64 height 9
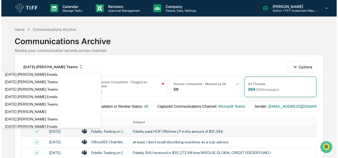
scroll to position [730, 0]
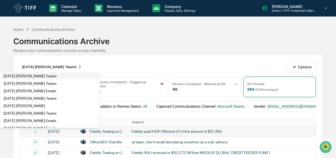
click at [30, 78] on div "[DATE] [PERSON_NAME] Teams" at bounding box center [29, 76] width 53 height 4
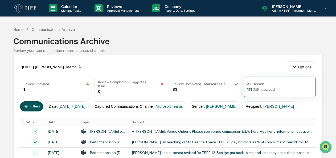
click at [35, 105] on button "Filters" at bounding box center [31, 106] width 23 height 10
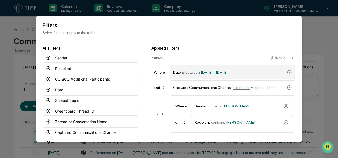
click at [190, 73] on span "is between" at bounding box center [191, 72] width 18 height 4
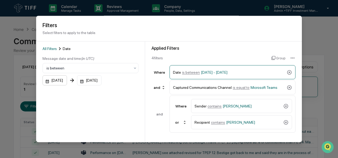
click at [45, 81] on div "[DATE]" at bounding box center [55, 81] width 24 height 10
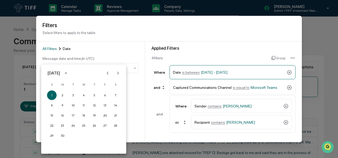
click at [116, 74] on icon "Next month" at bounding box center [118, 73] width 6 height 6
click at [122, 71] on button "Next month" at bounding box center [118, 73] width 10 height 10
click at [66, 95] on button "1" at bounding box center [63, 95] width 10 height 10
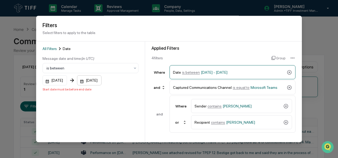
click at [87, 80] on div "[DATE]" at bounding box center [89, 81] width 24 height 10
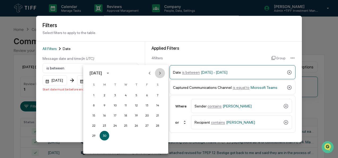
click at [163, 70] on button "Next month" at bounding box center [160, 73] width 10 height 10
click at [114, 135] on button "30" at bounding box center [115, 136] width 10 height 10
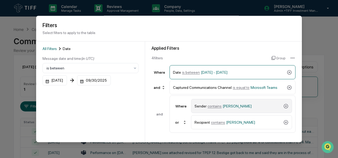
scroll to position [58, 0]
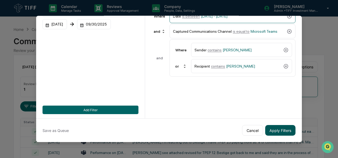
click at [275, 129] on button "Apply Filters" at bounding box center [280, 130] width 30 height 11
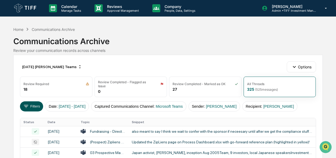
click at [32, 102] on button "Filters" at bounding box center [31, 106] width 23 height 10
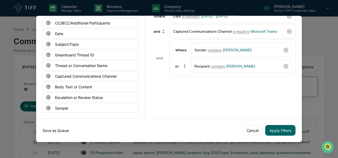
click at [60, 126] on button "Save as Queue" at bounding box center [56, 130] width 26 height 11
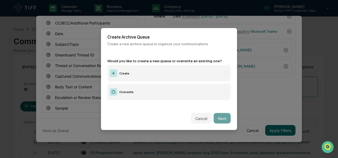
click at [137, 75] on label "Create" at bounding box center [168, 73] width 123 height 16
click at [219, 116] on button "Next" at bounding box center [222, 118] width 17 height 11
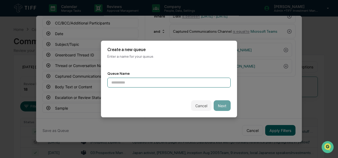
click at [158, 80] on input at bounding box center [168, 83] width 123 height 10
type input "**********"
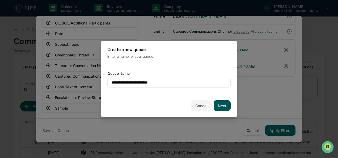
click at [215, 101] on button "Next" at bounding box center [222, 105] width 17 height 11
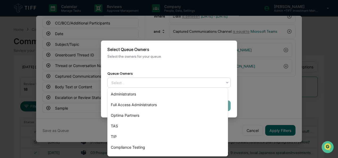
click at [126, 78] on div "Select..." at bounding box center [167, 82] width 116 height 9
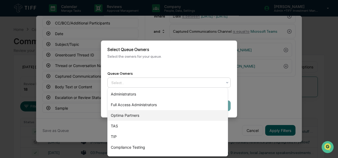
click at [142, 112] on div "Optima Partners" at bounding box center [168, 115] width 120 height 11
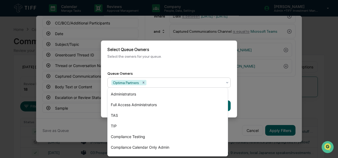
click at [231, 102] on div "Back Create" at bounding box center [169, 105] width 136 height 23
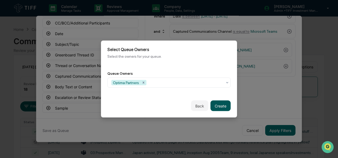
click at [217, 105] on button "Create" at bounding box center [221, 106] width 20 height 11
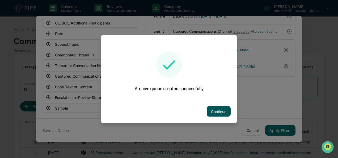
click at [216, 108] on button "Continue" at bounding box center [219, 111] width 24 height 11
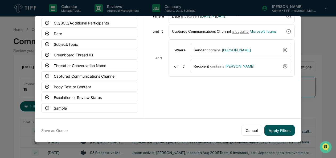
click at [281, 128] on button "Apply Filters" at bounding box center [279, 130] width 30 height 11
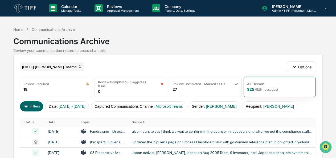
click at [60, 65] on div "[DATE] [PERSON_NAME] Teams" at bounding box center [52, 66] width 64 height 9
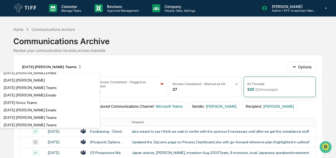
scroll to position [1007, 0]
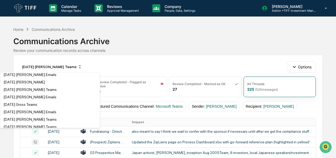
click at [42, 55] on div "[DATE] [PERSON_NAME] Teams" at bounding box center [29, 52] width 53 height 4
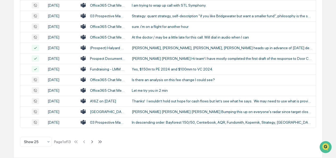
scroll to position [325, 0]
click at [93, 141] on icon at bounding box center [92, 142] width 6 height 6
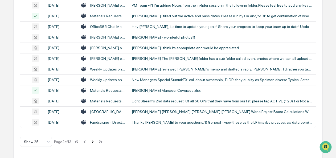
click at [94, 143] on icon at bounding box center [93, 141] width 2 height 3
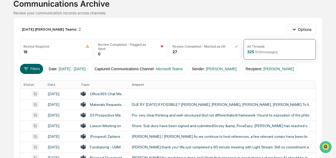
scroll to position [39, 0]
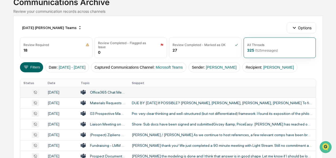
click at [114, 93] on div "Office365 Chat Messages with [PERSON_NAME], [PERSON_NAME], [PERSON_NAME], [PERS…" at bounding box center [107, 92] width 35 height 4
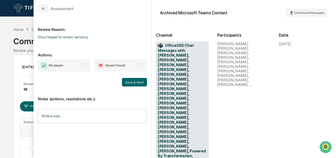
click at [82, 66] on span "No Issues" at bounding box center [64, 65] width 52 height 12
click at [138, 84] on button "Save & Next" at bounding box center [134, 82] width 25 height 9
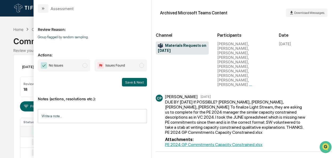
click at [86, 68] on span "No Issues" at bounding box center [64, 65] width 52 height 12
click at [125, 81] on button "Save & Next" at bounding box center [134, 82] width 25 height 9
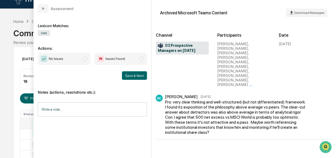
scroll to position [7, 0]
click at [90, 59] on span "No Issues" at bounding box center [64, 59] width 52 height 12
click at [135, 78] on button "Save & Next" at bounding box center [134, 75] width 25 height 9
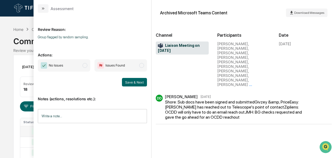
click at [89, 70] on span "No Issues" at bounding box center [64, 65] width 52 height 12
click at [137, 85] on button "Save & Next" at bounding box center [134, 82] width 25 height 9
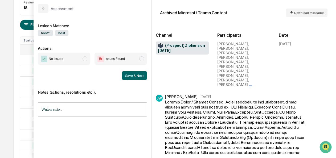
scroll to position [82, 0]
click at [87, 60] on span "No Issues" at bounding box center [64, 59] width 52 height 12
click at [126, 77] on button "Save & Next" at bounding box center [134, 75] width 25 height 9
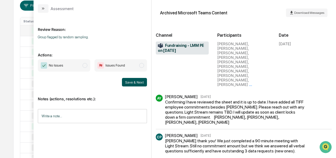
scroll to position [101, 0]
click at [85, 67] on span "modal" at bounding box center [84, 65] width 5 height 5
click at [129, 81] on button "Save & Next" at bounding box center [134, 82] width 25 height 9
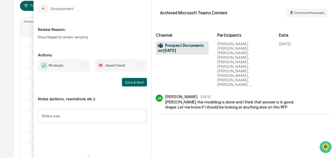
scroll to position [179, 0]
click at [90, 69] on span "No Issues" at bounding box center [64, 65] width 52 height 12
click at [141, 84] on button "Save & Next" at bounding box center [134, 82] width 25 height 9
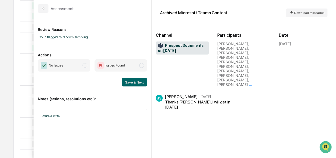
click at [85, 66] on span "modal" at bounding box center [84, 65] width 5 height 5
click at [128, 85] on button "Save & Next" at bounding box center [134, 82] width 25 height 9
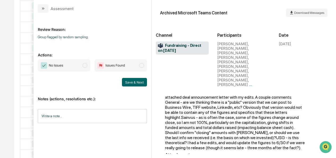
scroll to position [8, 0]
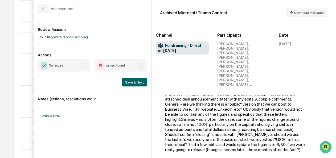
click at [82, 68] on span "No Issues" at bounding box center [64, 65] width 52 height 12
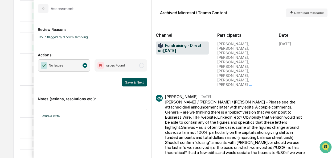
click at [130, 85] on button "Save & Next" at bounding box center [134, 82] width 25 height 9
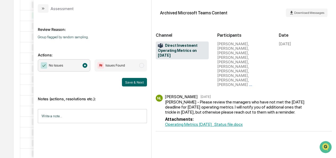
scroll to position [212, 0]
click at [131, 83] on button "Save & Next" at bounding box center [134, 82] width 25 height 9
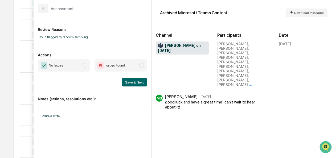
scroll to position [224, 0]
click at [82, 64] on span "No Issues" at bounding box center [64, 65] width 52 height 12
click at [129, 82] on button "Save & Next" at bounding box center [134, 82] width 25 height 9
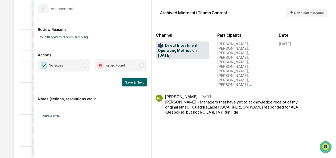
scroll to position [227, 0]
click at [89, 69] on span "No Issues" at bounding box center [64, 65] width 52 height 12
click at [138, 85] on button "Save & Next" at bounding box center [134, 82] width 25 height 9
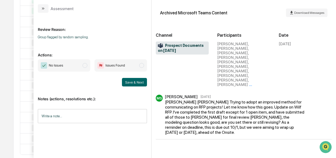
scroll to position [238, 0]
click at [82, 66] on span "No Issues" at bounding box center [64, 65] width 52 height 12
click at [137, 84] on button "Save & Next" at bounding box center [134, 82] width 25 height 9
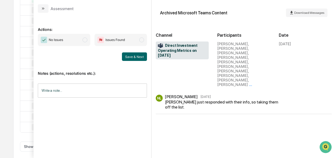
scroll to position [262, 0]
click at [86, 42] on span "No Issues" at bounding box center [64, 40] width 52 height 12
click at [126, 55] on button "Save & Next" at bounding box center [134, 56] width 25 height 9
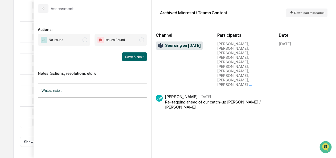
scroll to position [270, 0]
click at [86, 40] on span "modal" at bounding box center [84, 39] width 5 height 5
click at [131, 55] on button "Save & Next" at bounding box center [134, 56] width 25 height 9
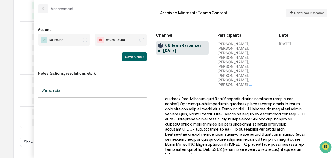
scroll to position [127, 0]
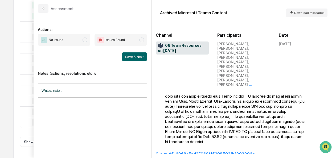
click at [80, 41] on span "No Issues" at bounding box center [64, 40] width 52 height 12
click at [129, 54] on button "Save & Next" at bounding box center [134, 56] width 25 height 9
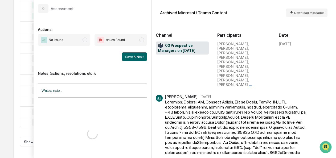
scroll to position [59, 0]
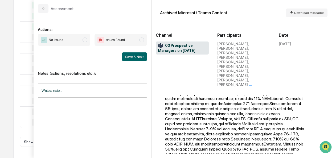
click at [86, 37] on span "modal" at bounding box center [84, 39] width 5 height 5
click at [131, 55] on button "Save & Next" at bounding box center [134, 56] width 25 height 9
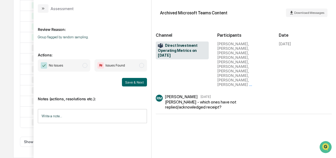
scroll to position [319, 0]
click at [86, 62] on span "No Issues" at bounding box center [64, 65] width 52 height 12
click at [128, 81] on button "Save & Next" at bounding box center [134, 82] width 25 height 9
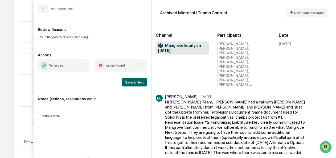
scroll to position [325, 0]
click at [79, 64] on span "No Issues" at bounding box center [64, 65] width 52 height 12
click at [139, 85] on button "Save & Next" at bounding box center [134, 82] width 25 height 9
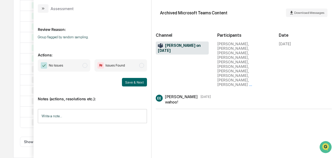
click at [80, 65] on span "No Issues" at bounding box center [64, 65] width 52 height 12
click at [135, 81] on button "Save & Next" at bounding box center [134, 82] width 25 height 9
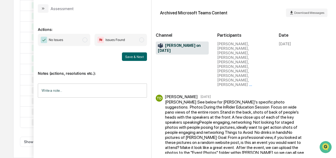
click at [87, 40] on span "modal" at bounding box center [84, 39] width 5 height 5
click at [136, 56] on button "Save & Next" at bounding box center [134, 56] width 25 height 9
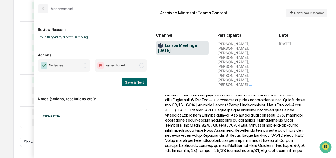
scroll to position [445, 0]
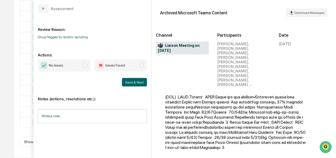
click at [88, 68] on span "No Issues" at bounding box center [64, 65] width 52 height 12
click at [139, 81] on button "Save & Next" at bounding box center [134, 82] width 25 height 9
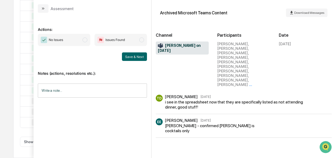
click at [85, 39] on span "modal" at bounding box center [84, 39] width 5 height 5
click at [136, 59] on button "Save & Next" at bounding box center [134, 56] width 25 height 9
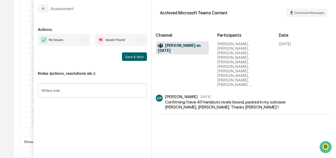
click at [85, 43] on span "No Issues" at bounding box center [64, 40] width 52 height 12
click at [122, 58] on div "Save & Next" at bounding box center [92, 56] width 109 height 9
click at [126, 58] on button "Save & Next" at bounding box center [134, 56] width 25 height 9
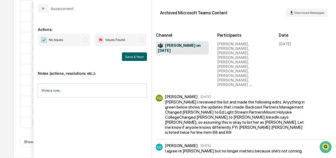
click at [86, 39] on span "modal" at bounding box center [84, 39] width 5 height 5
click at [139, 58] on button "Save & Next" at bounding box center [134, 56] width 25 height 9
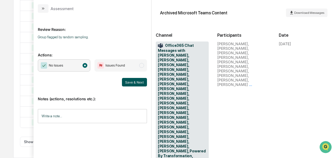
click at [143, 83] on button "Save & Next" at bounding box center [134, 82] width 25 height 9
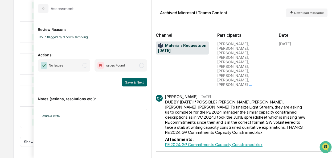
click at [83, 64] on span "No Issues" at bounding box center [64, 65] width 52 height 12
click at [133, 80] on button "Save & Next" at bounding box center [134, 82] width 25 height 9
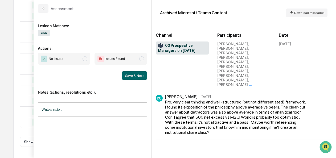
click at [82, 57] on span "No Issues" at bounding box center [64, 59] width 52 height 12
click at [128, 77] on button "Save & Next" at bounding box center [134, 75] width 25 height 9
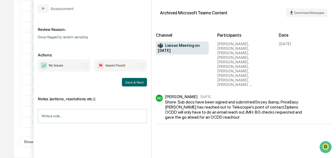
click at [87, 67] on span "No Issues" at bounding box center [64, 65] width 52 height 12
click at [133, 84] on button "Save & Next" at bounding box center [134, 82] width 25 height 9
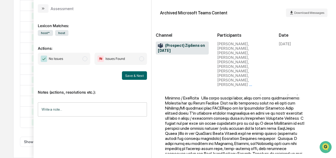
scroll to position [58, 0]
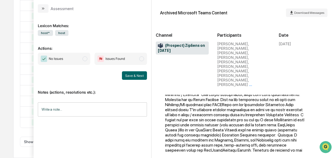
click at [85, 56] on span "modal" at bounding box center [84, 58] width 5 height 5
click at [131, 78] on button "Save & Next" at bounding box center [134, 75] width 25 height 9
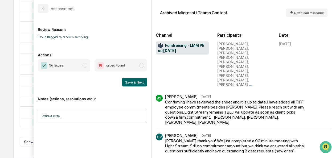
scroll to position [325, 0]
click at [86, 68] on span "modal" at bounding box center [84, 65] width 5 height 5
click at [140, 82] on button "Save & Next" at bounding box center [134, 82] width 25 height 9
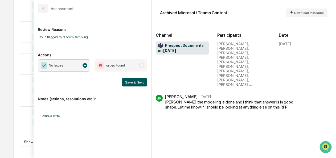
click at [131, 80] on button "Save & Next" at bounding box center [134, 82] width 25 height 9
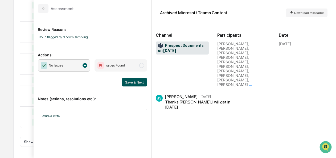
click at [134, 81] on button "Save & Next" at bounding box center [134, 82] width 25 height 9
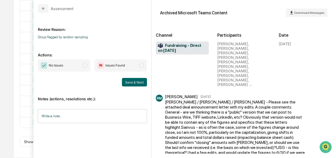
scroll to position [10, 0]
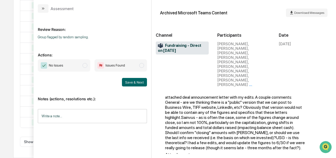
click at [82, 65] on span "No Issues" at bounding box center [64, 65] width 52 height 12
click at [124, 80] on button "Save & Next" at bounding box center [134, 82] width 25 height 9
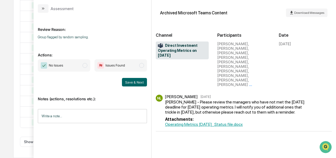
click at [82, 68] on span "No Issues" at bounding box center [64, 65] width 52 height 12
click at [127, 83] on button "Save & Next" at bounding box center [134, 82] width 25 height 9
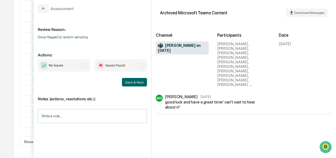
click at [86, 64] on span "modal" at bounding box center [84, 65] width 5 height 5
click at [133, 81] on button "Save & Next" at bounding box center [134, 82] width 25 height 9
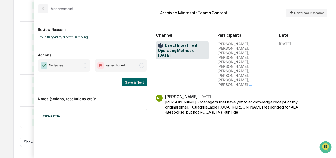
click at [81, 65] on span "No Issues" at bounding box center [64, 65] width 52 height 12
click at [135, 81] on button "Save & Next" at bounding box center [134, 82] width 25 height 9
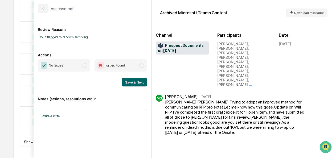
click at [85, 66] on span "modal" at bounding box center [84, 65] width 5 height 5
click at [125, 79] on button "Save & Next" at bounding box center [134, 82] width 25 height 9
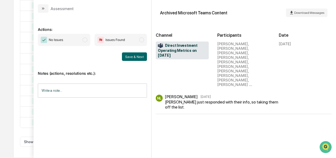
click at [87, 41] on span "modal" at bounding box center [84, 39] width 5 height 5
click at [142, 58] on button "Save & Next" at bounding box center [134, 56] width 25 height 9
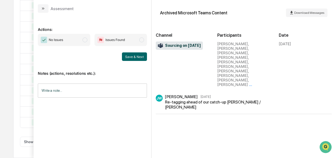
click at [86, 40] on span "modal" at bounding box center [84, 39] width 5 height 5
click at [126, 56] on button "Save & Next" at bounding box center [134, 56] width 25 height 9
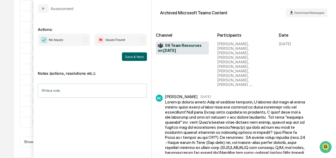
scroll to position [127, 0]
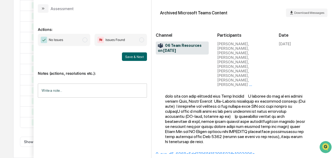
click at [87, 41] on span "No Issues" at bounding box center [64, 40] width 52 height 12
click at [133, 56] on button "Save & Next" at bounding box center [134, 56] width 25 height 9
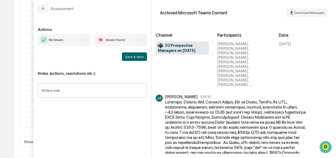
click at [89, 40] on span "No Issues" at bounding box center [64, 40] width 52 height 12
click at [129, 55] on button "Save & Next" at bounding box center [134, 56] width 25 height 9
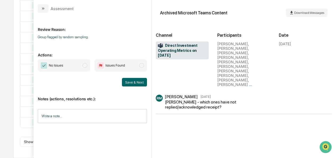
click at [83, 66] on span "No Issues" at bounding box center [64, 65] width 52 height 12
click at [132, 82] on button "Save & Next" at bounding box center [134, 82] width 25 height 9
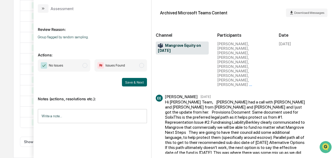
click at [82, 64] on span "No Issues" at bounding box center [64, 65] width 52 height 12
click at [139, 80] on button "Save & Next" at bounding box center [134, 82] width 25 height 9
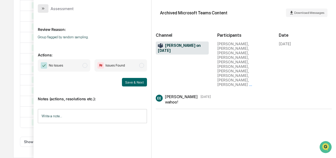
click at [38, 8] on button "modal" at bounding box center [43, 8] width 11 height 9
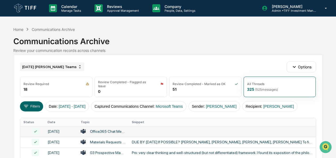
click at [46, 65] on div "[DATE] [PERSON_NAME] Teams" at bounding box center [52, 66] width 64 height 9
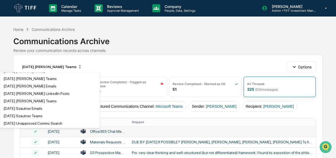
scroll to position [654, 0]
click at [31, 80] on div "[DATE] [PERSON_NAME] Teams" at bounding box center [29, 78] width 53 height 4
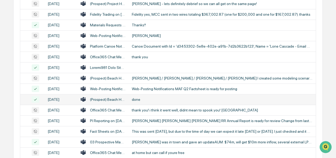
scroll to position [266, 0]
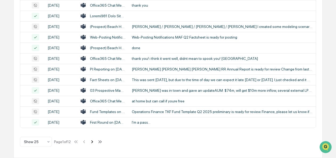
click at [95, 140] on icon at bounding box center [92, 142] width 6 height 6
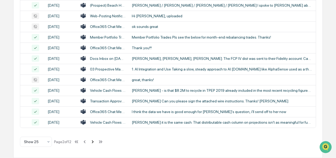
click at [94, 142] on icon at bounding box center [93, 142] width 6 height 6
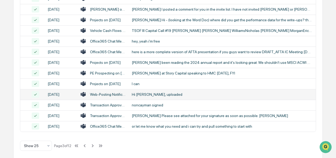
scroll to position [261, 0]
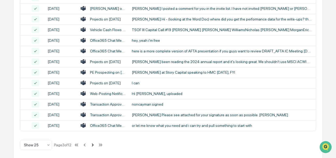
click at [94, 146] on icon at bounding box center [93, 144] width 2 height 3
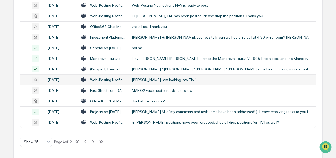
scroll to position [266, 0]
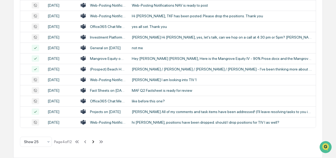
click at [95, 143] on icon at bounding box center [93, 142] width 6 height 6
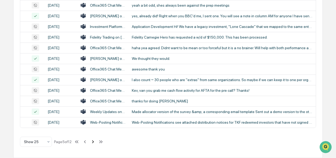
click at [93, 143] on icon at bounding box center [93, 142] width 6 height 6
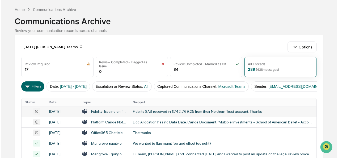
scroll to position [25, 0]
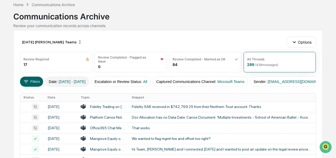
click at [51, 79] on button "Date : [DATE] - [DATE]" at bounding box center [67, 82] width 44 height 10
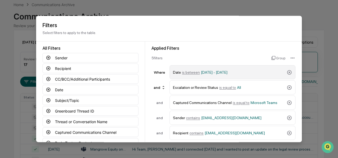
click at [190, 73] on span "is between" at bounding box center [191, 72] width 18 height 4
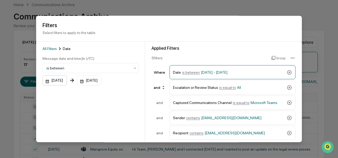
click at [44, 81] on div "[DATE]" at bounding box center [55, 81] width 24 height 10
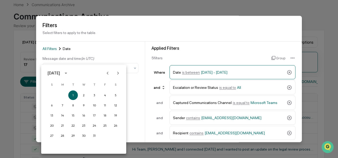
click at [117, 73] on icon "Next month" at bounding box center [118, 73] width 6 height 6
click at [61, 95] on button "1" at bounding box center [63, 95] width 10 height 10
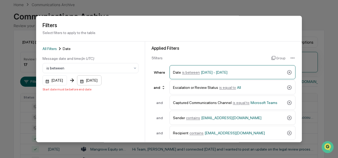
click at [86, 82] on div "[DATE]" at bounding box center [89, 81] width 24 height 10
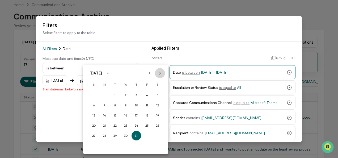
click at [159, 73] on icon "Next month" at bounding box center [160, 73] width 6 height 6
click at [115, 135] on button "30" at bounding box center [115, 136] width 10 height 10
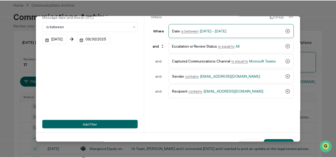
scroll to position [58, 0]
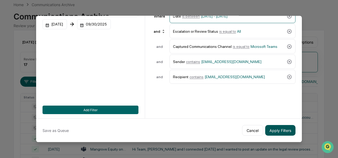
click at [281, 128] on button "Apply Filters" at bounding box center [280, 130] width 30 height 11
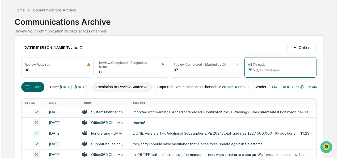
scroll to position [0, 0]
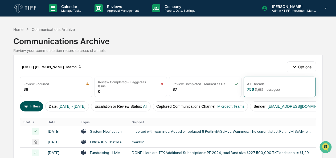
click at [32, 105] on button "Filters" at bounding box center [31, 106] width 23 height 10
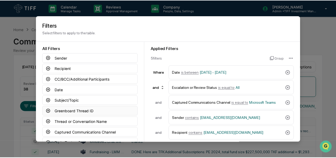
scroll to position [58, 0]
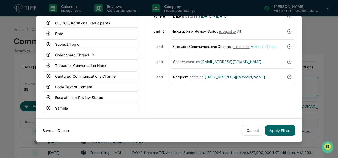
click at [60, 127] on button "Save as Queue" at bounding box center [56, 130] width 26 height 11
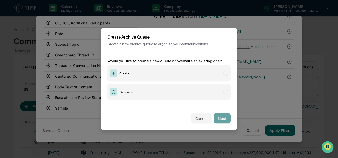
click at [141, 71] on label "Create" at bounding box center [168, 73] width 123 height 16
click at [221, 115] on button "Next" at bounding box center [222, 118] width 17 height 11
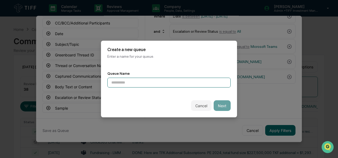
click at [149, 82] on input at bounding box center [168, 83] width 123 height 10
type input "**********"
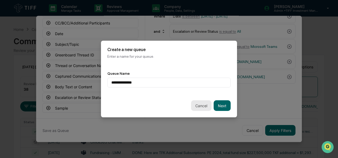
click at [198, 106] on button "Cancel" at bounding box center [201, 105] width 20 height 11
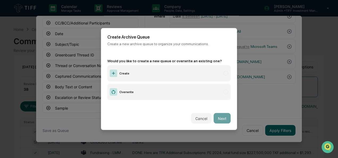
click at [210, 112] on div "Cancel Next" at bounding box center [169, 118] width 136 height 23
click at [199, 117] on button "Cancel" at bounding box center [201, 118] width 20 height 11
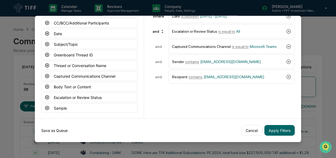
click at [44, 131] on button "Save as Queue" at bounding box center [54, 130] width 26 height 11
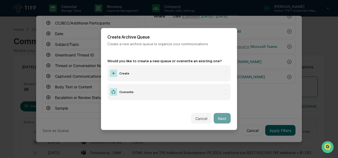
click at [138, 75] on label "Create" at bounding box center [168, 73] width 123 height 16
click at [219, 114] on button "Next" at bounding box center [222, 118] width 17 height 11
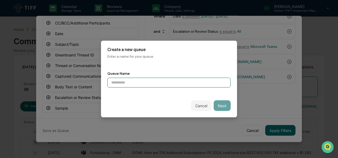
click at [138, 78] on input at bounding box center [168, 83] width 123 height 10
type input "**********"
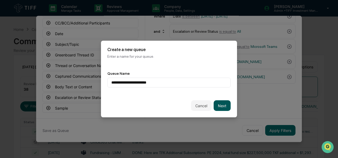
click at [216, 101] on button "Next" at bounding box center [222, 105] width 17 height 11
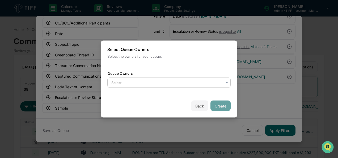
click at [133, 81] on div at bounding box center [166, 82] width 111 height 5
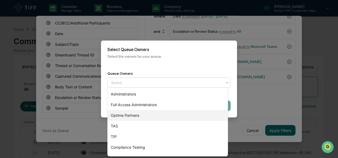
click at [138, 116] on div "Optima Partners" at bounding box center [168, 115] width 120 height 11
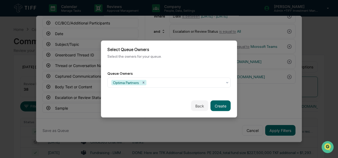
click at [230, 96] on div "Back Create" at bounding box center [169, 105] width 136 height 23
click at [213, 106] on button "Create" at bounding box center [221, 106] width 20 height 11
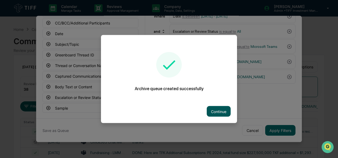
click at [212, 110] on button "Continue" at bounding box center [219, 111] width 24 height 11
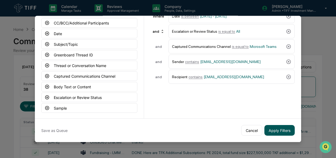
click at [272, 127] on button "Apply Filters" at bounding box center [279, 130] width 30 height 11
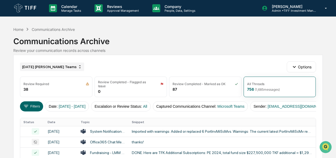
click at [44, 70] on div "[DATE] [PERSON_NAME] Teams" at bounding box center [52, 66] width 64 height 9
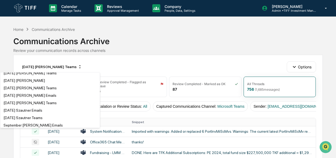
scroll to position [1099, 0]
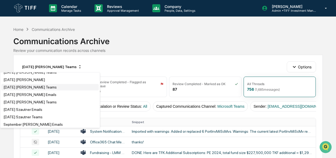
click at [29, 89] on div "[DATE] [PERSON_NAME] Teams" at bounding box center [29, 87] width 53 height 4
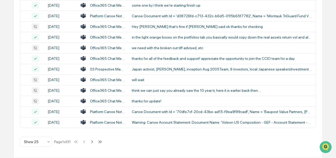
scroll to position [328, 0]
click at [93, 141] on icon at bounding box center [92, 141] width 2 height 3
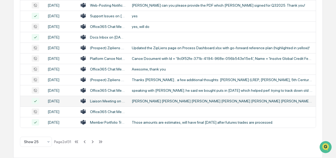
scroll to position [319, 0]
click at [93, 145] on icon at bounding box center [93, 142] width 6 height 6
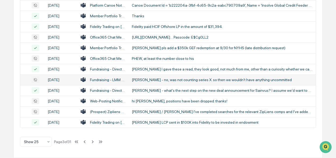
scroll to position [328, 0]
click at [93, 142] on icon at bounding box center [93, 142] width 6 height 6
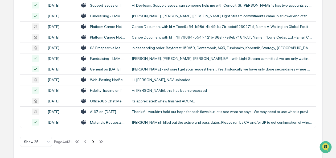
click at [93, 140] on icon at bounding box center [93, 142] width 6 height 6
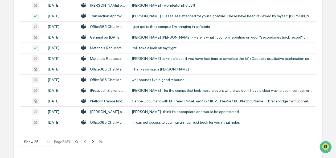
click at [95, 144] on icon at bounding box center [93, 142] width 6 height 6
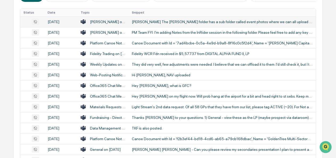
scroll to position [55, 0]
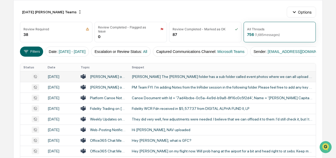
click at [156, 79] on div "[PERSON_NAME] The [PERSON_NAME] folder has a sub folder called event photos whe…" at bounding box center [222, 76] width 181 height 4
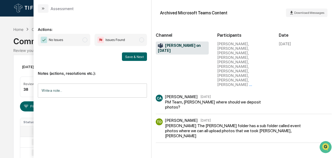
click at [87, 41] on span "No Issues" at bounding box center [64, 40] width 52 height 12
click at [138, 55] on button "Save & Next" at bounding box center [134, 56] width 25 height 9
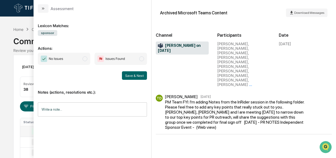
click at [86, 60] on span "modal" at bounding box center [84, 58] width 5 height 5
click at [139, 77] on button "Save & Next" at bounding box center [134, 75] width 25 height 9
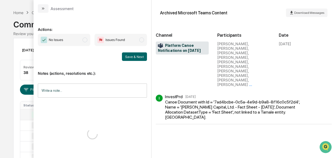
scroll to position [18, 0]
click at [85, 41] on span "modal" at bounding box center [84, 39] width 5 height 5
click at [129, 58] on button "Save & Next" at bounding box center [134, 56] width 25 height 9
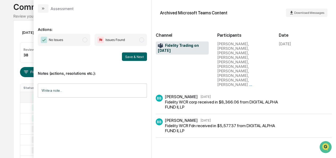
scroll to position [28, 0]
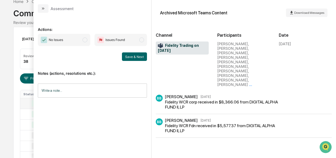
click at [87, 42] on span "No Issues" at bounding box center [64, 40] width 52 height 12
click at [126, 56] on button "Save & Next" at bounding box center [134, 56] width 25 height 9
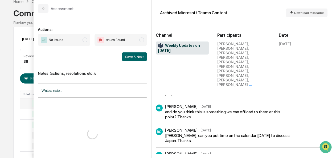
scroll to position [18, 0]
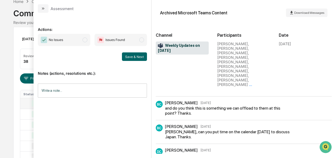
click at [84, 39] on span "modal" at bounding box center [84, 39] width 5 height 5
click at [128, 56] on button "Save & Next" at bounding box center [134, 56] width 25 height 9
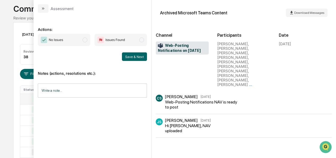
scroll to position [33, 0]
click at [86, 41] on span "modal" at bounding box center [84, 39] width 5 height 5
click at [139, 57] on button "Save & Next" at bounding box center [134, 56] width 25 height 9
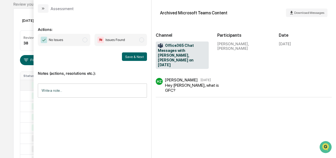
scroll to position [47, 0]
click at [83, 37] on span "No Issues" at bounding box center [64, 40] width 52 height 12
click at [139, 57] on button "Save & Next" at bounding box center [134, 56] width 25 height 9
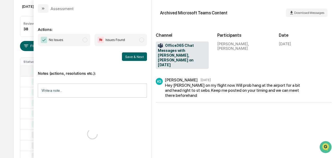
scroll to position [61, 0]
click at [83, 40] on span "No Issues" at bounding box center [64, 40] width 52 height 12
click at [130, 56] on button "Save & Next" at bounding box center [134, 56] width 25 height 9
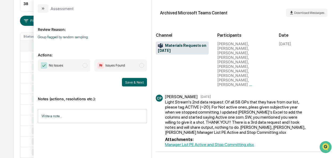
scroll to position [84, 0]
click at [87, 66] on span "modal" at bounding box center [84, 65] width 5 height 5
click at [139, 83] on button "Save & Next" at bounding box center [134, 82] width 25 height 9
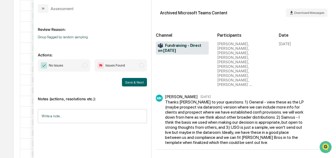
scroll to position [159, 0]
click at [88, 69] on span "No Issues" at bounding box center [64, 65] width 52 height 12
click at [127, 79] on button "Save & Next" at bounding box center [134, 82] width 25 height 9
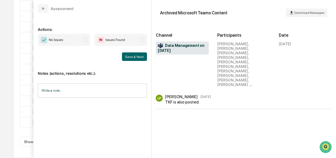
scroll to position [312, 0]
click at [86, 41] on span "modal" at bounding box center [84, 39] width 5 height 5
click at [131, 56] on button "Save & Next" at bounding box center [134, 56] width 25 height 9
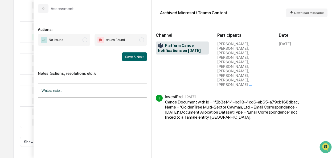
click at [82, 38] on span "No Issues" at bounding box center [64, 40] width 52 height 12
click at [137, 56] on button "Save & Next" at bounding box center [134, 56] width 25 height 9
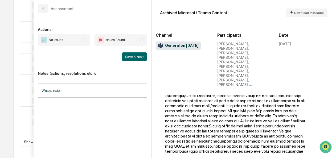
scroll to position [82, 0]
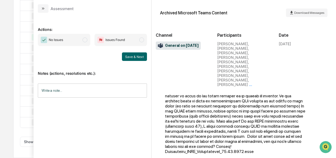
click at [82, 40] on span "No Issues" at bounding box center [64, 40] width 52 height 12
click at [134, 60] on button "Save & Next" at bounding box center [134, 56] width 25 height 9
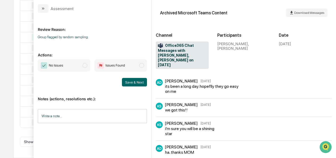
scroll to position [330, 0]
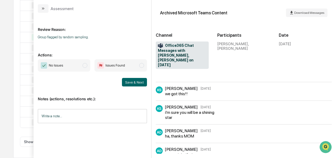
click at [86, 66] on span "modal" at bounding box center [84, 65] width 5 height 5
click at [122, 82] on div "Save & Next" at bounding box center [92, 82] width 109 height 9
click at [126, 82] on button "Save & Next" at bounding box center [134, 82] width 25 height 9
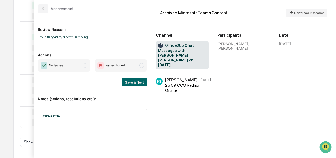
click at [89, 65] on span "No Issues" at bounding box center [64, 65] width 52 height 12
click at [147, 84] on button "Save & Next" at bounding box center [134, 82] width 25 height 9
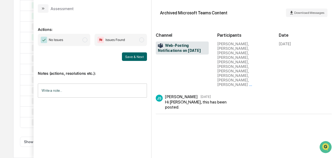
click at [86, 40] on span "modal" at bounding box center [84, 39] width 5 height 5
click at [143, 56] on button "Save & Next" at bounding box center [134, 56] width 25 height 9
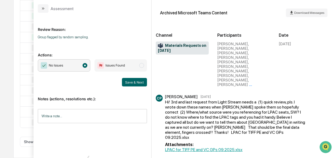
scroll to position [20, 0]
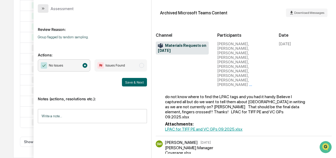
click at [39, 11] on button "modal" at bounding box center [43, 8] width 11 height 9
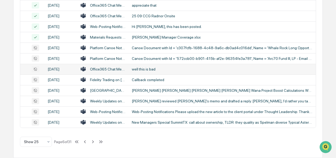
scroll to position [266, 0]
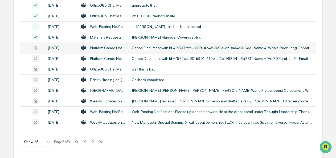
click at [148, 53] on td "Canoe Document with Id = 'c307fcfb-1688-4c48-9a6c-db0ad4c016dd', Name = 'Whale …" at bounding box center [221, 48] width 187 height 11
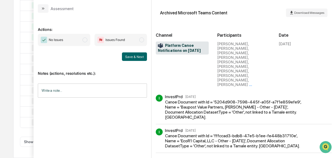
scroll to position [14, 0]
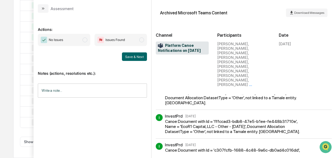
click at [86, 39] on span "modal" at bounding box center [84, 39] width 5 height 5
click at [137, 56] on button "Save & Next" at bounding box center [134, 56] width 25 height 9
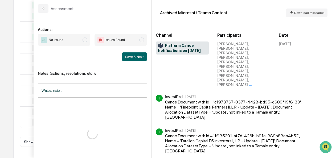
scroll to position [48, 0]
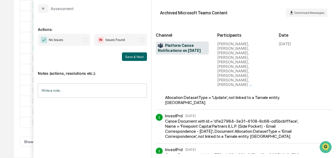
click at [87, 41] on span "modal" at bounding box center [84, 39] width 5 height 5
click at [130, 57] on button "Save & Next" at bounding box center [134, 56] width 25 height 9
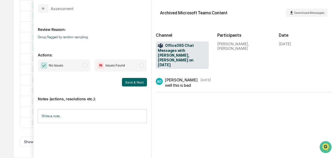
scroll to position [297, 0]
click at [166, 115] on div "AD [PERSON_NAME] [DATE] well this is bad" at bounding box center [244, 116] width 176 height 76
click at [87, 68] on span "No Issues" at bounding box center [64, 65] width 52 height 12
click at [133, 83] on button "Save & Next" at bounding box center [134, 82] width 25 height 9
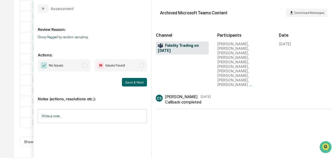
scroll to position [319, 0]
click at [82, 67] on span "No Issues" at bounding box center [64, 65] width 52 height 12
click at [128, 83] on button "Save & Next" at bounding box center [134, 82] width 25 height 9
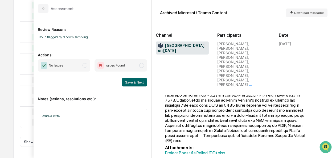
scroll to position [84, 0]
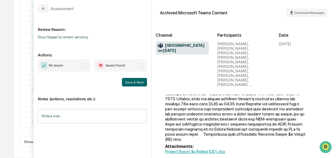
click at [87, 66] on span "modal" at bounding box center [84, 65] width 5 height 5
click at [136, 82] on button "Save & Next" at bounding box center [134, 82] width 25 height 9
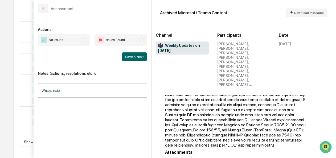
scroll to position [64, 0]
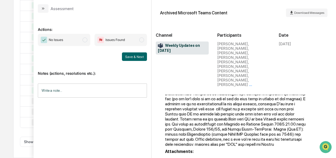
click at [84, 39] on span "modal" at bounding box center [84, 39] width 5 height 5
click at [132, 54] on button "Save & Next" at bounding box center [134, 56] width 25 height 9
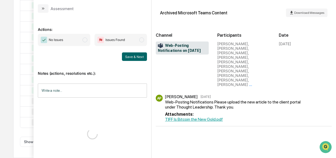
scroll to position [328, 0]
click at [82, 40] on span "No Issues" at bounding box center [64, 40] width 52 height 12
click at [129, 56] on button "Save & Next" at bounding box center [134, 56] width 25 height 9
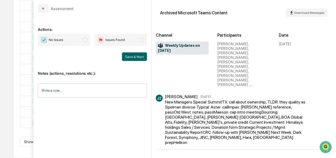
click at [87, 42] on span "No Issues" at bounding box center [64, 40] width 52 height 12
click at [136, 57] on button "Save & Next" at bounding box center [134, 56] width 25 height 9
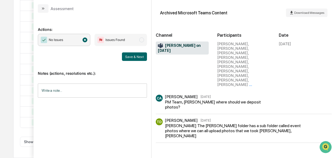
click at [49, 13] on div "Actions: No Issues Issues Found Save & Next Notes (actions, resolutions etc.): …" at bounding box center [93, 85] width 118 height 145
click at [45, 10] on button "modal" at bounding box center [43, 8] width 11 height 9
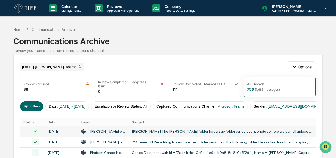
click at [40, 64] on div "[DATE] [PERSON_NAME] Teams" at bounding box center [52, 66] width 64 height 9
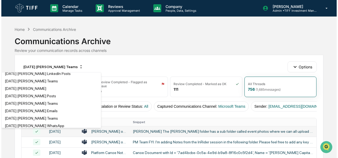
scroll to position [449, 0]
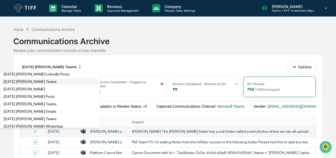
click at [32, 84] on div "[DATE] [PERSON_NAME] Teams" at bounding box center [29, 82] width 53 height 4
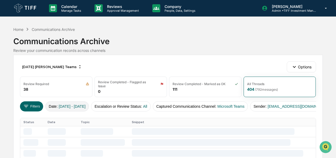
click at [71, 104] on span "[DATE] - [DATE]" at bounding box center [72, 106] width 27 height 4
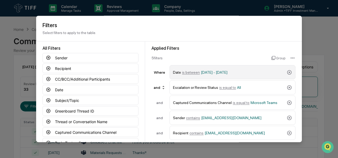
click at [182, 73] on span "is between" at bounding box center [191, 72] width 18 height 4
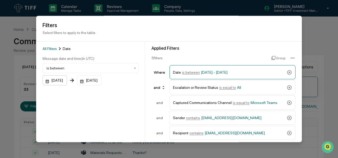
click at [44, 82] on div "[DATE]" at bounding box center [55, 81] width 24 height 10
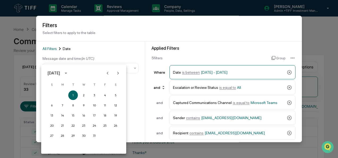
click at [118, 75] on icon "Next month" at bounding box center [118, 73] width 6 height 6
click at [61, 92] on button "1" at bounding box center [63, 95] width 10 height 10
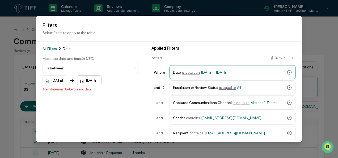
click at [87, 83] on div "[DATE]" at bounding box center [89, 81] width 24 height 10
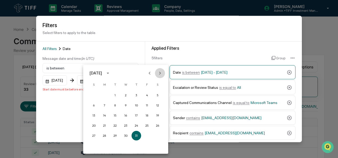
click at [158, 73] on icon "Next month" at bounding box center [160, 73] width 6 height 6
click at [116, 136] on button "30" at bounding box center [115, 136] width 10 height 10
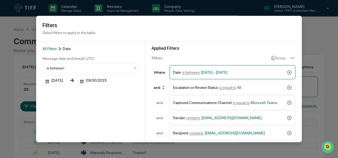
scroll to position [58, 0]
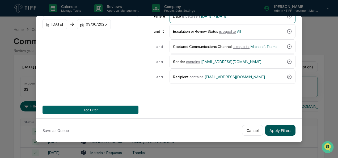
click at [271, 126] on button "Apply Filters" at bounding box center [280, 130] width 30 height 11
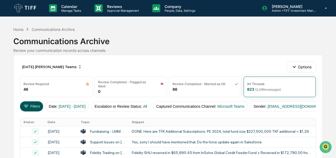
click at [38, 105] on button "Filters" at bounding box center [31, 106] width 23 height 10
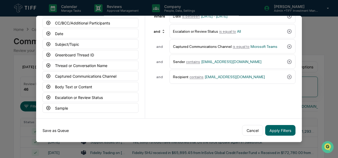
click at [58, 128] on button "Save as Queue" at bounding box center [56, 130] width 26 height 11
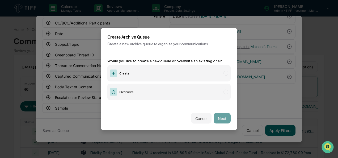
click at [127, 71] on label "Create" at bounding box center [168, 73] width 123 height 16
click at [215, 116] on button "Next" at bounding box center [222, 118] width 17 height 11
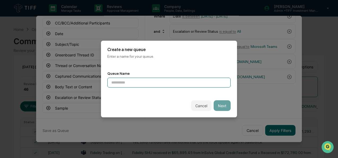
click at [157, 85] on input at bounding box center [168, 83] width 123 height 10
type input "**********"
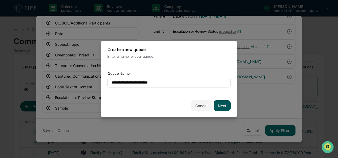
click at [218, 102] on button "Next" at bounding box center [222, 105] width 17 height 11
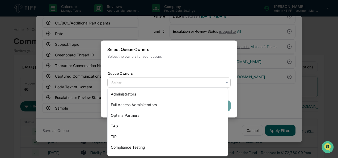
click at [155, 81] on div at bounding box center [166, 82] width 111 height 5
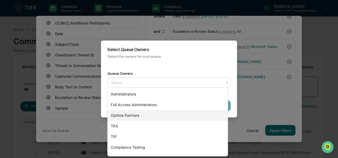
click at [145, 117] on div "Optima Partners" at bounding box center [168, 115] width 120 height 11
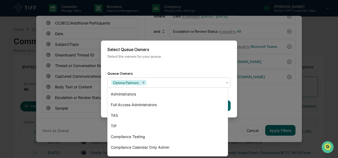
click at [233, 102] on div "Back Create" at bounding box center [169, 105] width 136 height 23
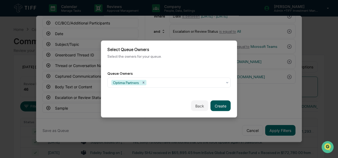
click at [213, 105] on button "Create" at bounding box center [221, 106] width 20 height 11
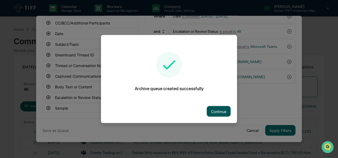
click at [213, 106] on button "Continue" at bounding box center [219, 111] width 24 height 11
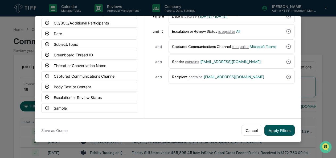
click at [275, 128] on button "Apply Filters" at bounding box center [279, 130] width 30 height 11
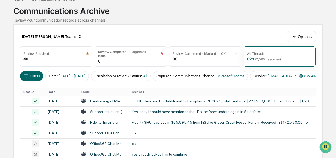
scroll to position [30, 0]
click at [53, 37] on div "[DATE] [PERSON_NAME] Teams" at bounding box center [52, 36] width 64 height 9
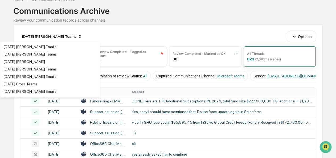
scroll to position [1004, 0]
click at [40, 57] on div "[DATE] [PERSON_NAME] Teams" at bounding box center [29, 54] width 53 height 4
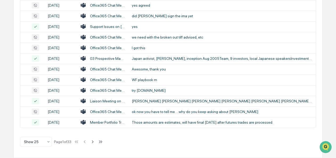
scroll to position [328, 0]
click at [94, 142] on icon at bounding box center [93, 142] width 6 height 6
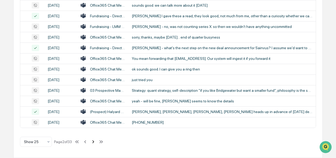
click at [94, 142] on icon at bounding box center [93, 142] width 6 height 6
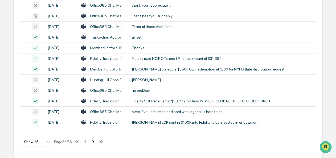
click at [94, 142] on icon at bounding box center [93, 142] width 6 height 6
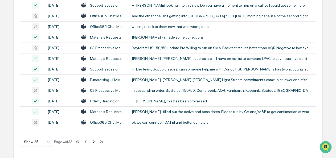
click at [94, 142] on icon at bounding box center [94, 142] width 6 height 6
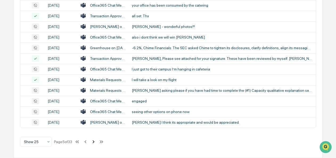
click at [94, 142] on icon at bounding box center [93, 142] width 6 height 6
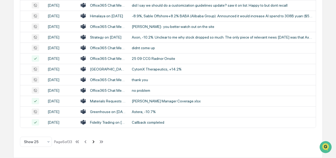
click at [94, 143] on icon at bounding box center [94, 141] width 2 height 3
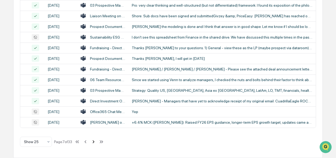
click at [96, 140] on icon at bounding box center [93, 142] width 6 height 6
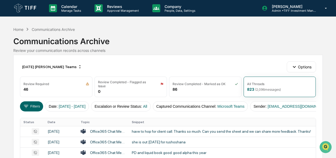
scroll to position [94, 0]
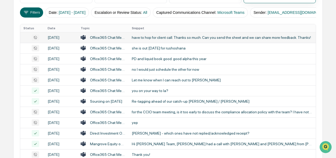
click at [147, 39] on div "have to hop for client call. Thanks so much. Can you send the sheet and we can …" at bounding box center [222, 37] width 181 height 4
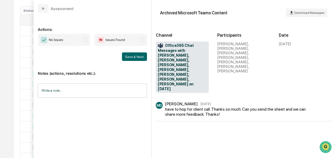
scroll to position [112, 0]
click at [84, 40] on span "modal" at bounding box center [84, 39] width 5 height 5
click at [131, 56] on button "Save & Next" at bounding box center [134, 56] width 25 height 9
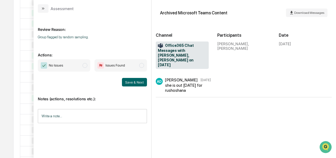
scroll to position [172, 0]
click at [89, 65] on span "No Issues" at bounding box center [64, 65] width 52 height 12
click at [125, 77] on div "No Issues Issues Found Save & Next" at bounding box center [92, 72] width 109 height 27
click at [130, 81] on button "Save & Next" at bounding box center [134, 82] width 25 height 9
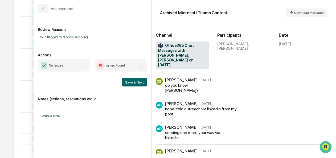
click at [86, 65] on span "modal" at bounding box center [84, 65] width 5 height 5
click at [128, 81] on button "Save & Next" at bounding box center [134, 82] width 25 height 9
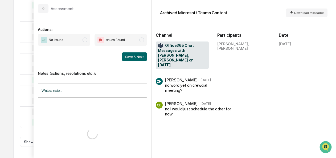
scroll to position [269, 0]
click at [87, 39] on span "modal" at bounding box center [84, 39] width 5 height 5
click at [133, 58] on button "Save & Next" at bounding box center [134, 56] width 25 height 9
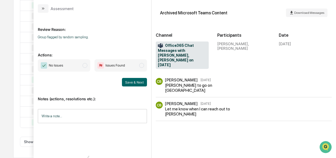
scroll to position [328, 0]
click at [89, 64] on span "No Issues" at bounding box center [64, 65] width 52 height 12
click at [135, 88] on div "Notes (actions, resolutions etc.): Write a note... Write a note..." at bounding box center [92, 107] width 109 height 43
click at [130, 86] on button "Save & Next" at bounding box center [134, 82] width 25 height 9
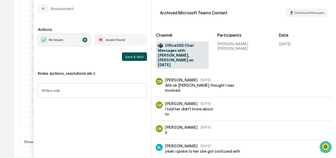
click at [133, 54] on button "Save & Next" at bounding box center [134, 56] width 25 height 9
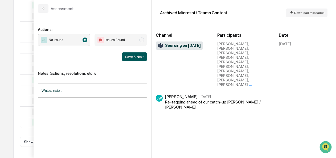
click at [128, 58] on button "Save & Next" at bounding box center [134, 56] width 25 height 9
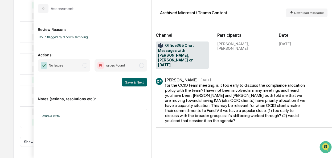
click at [88, 66] on span "No Issues" at bounding box center [64, 65] width 52 height 12
click at [133, 82] on button "Save & Next" at bounding box center [134, 82] width 25 height 9
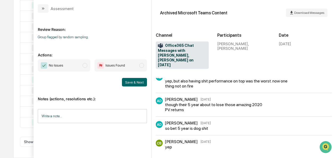
scroll to position [143, 0]
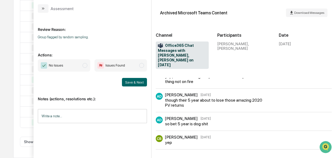
click at [87, 64] on span "modal" at bounding box center [84, 65] width 5 height 5
click at [127, 81] on button "Save & Next" at bounding box center [134, 82] width 25 height 9
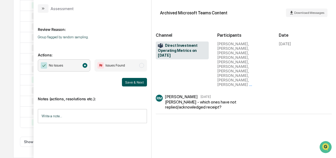
click at [133, 80] on button "Save & Next" at bounding box center [134, 82] width 25 height 9
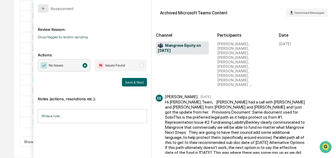
click at [43, 10] on icon "modal" at bounding box center [43, 8] width 4 height 4
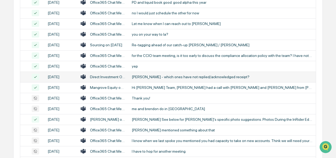
scroll to position [151, 0]
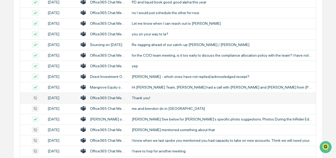
click at [99, 100] on div "Office365 Chat Messages with [PERSON_NAME], [PERSON_NAME] on [DATE]" at bounding box center [107, 98] width 35 height 4
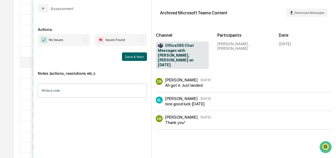
scroll to position [187, 0]
click at [87, 39] on span "modal" at bounding box center [84, 39] width 5 height 5
click at [124, 56] on button "Save & Next" at bounding box center [134, 56] width 25 height 9
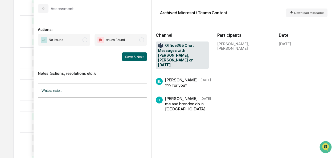
scroll to position [228, 0]
click at [88, 42] on span "No Issues" at bounding box center [64, 40] width 52 height 12
click at [137, 60] on button "Save & Next" at bounding box center [134, 56] width 25 height 9
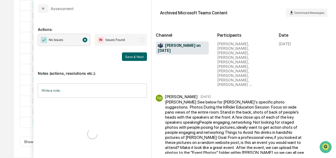
scroll to position [328, 0]
click at [46, 10] on button "modal" at bounding box center [43, 8] width 11 height 9
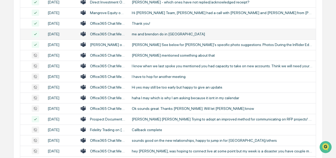
scroll to position [229, 0]
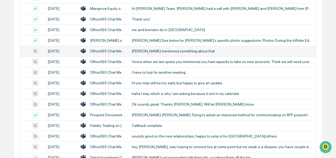
click at [102, 53] on div "Office365 Chat Messages with [PERSON_NAME], [PERSON_NAME] on [DATE]" at bounding box center [107, 51] width 35 height 4
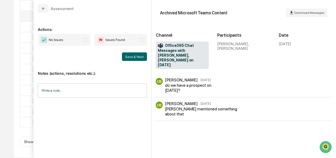
scroll to position [265, 0]
click at [84, 43] on span "No Issues" at bounding box center [64, 40] width 52 height 12
click at [127, 56] on button "Save & Next" at bounding box center [134, 56] width 25 height 9
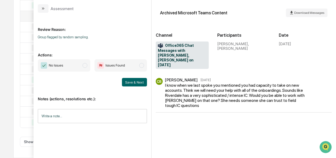
scroll to position [278, 0]
click at [86, 64] on span "modal" at bounding box center [84, 65] width 5 height 5
click at [133, 80] on button "Save & Next" at bounding box center [134, 82] width 25 height 9
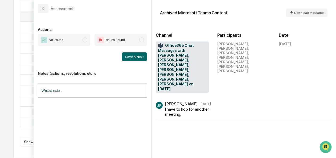
scroll to position [297, 0]
click at [88, 38] on span "No Issues" at bounding box center [64, 40] width 52 height 12
click at [128, 58] on button "Save & Next" at bounding box center [134, 56] width 25 height 9
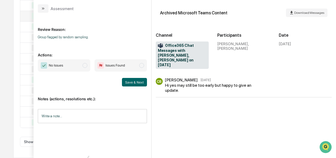
scroll to position [324, 0]
click at [88, 65] on span "No Issues" at bounding box center [64, 65] width 52 height 12
click at [125, 81] on button "Save & Next" at bounding box center [134, 82] width 25 height 9
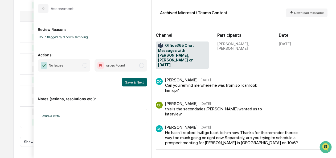
scroll to position [68, 0]
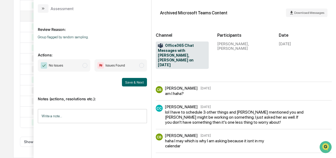
click at [85, 65] on span "modal" at bounding box center [84, 65] width 5 height 5
click at [138, 82] on button "Save & Next" at bounding box center [134, 82] width 25 height 9
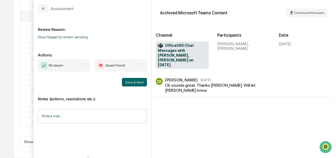
scroll to position [328, 0]
click at [86, 63] on span "modal" at bounding box center [84, 65] width 5 height 5
click at [141, 84] on button "Save & Next" at bounding box center [134, 82] width 25 height 9
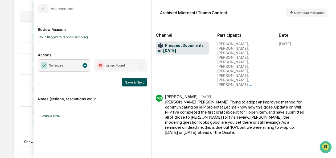
click at [137, 82] on button "Save & Next" at bounding box center [134, 82] width 25 height 9
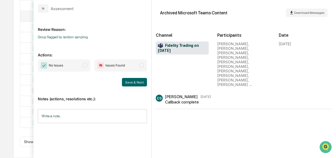
click at [87, 66] on span "modal" at bounding box center [84, 65] width 5 height 5
click at [129, 85] on button "Save & Next" at bounding box center [134, 82] width 25 height 9
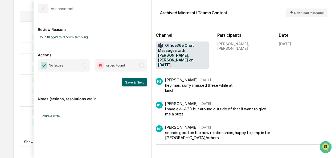
click at [85, 65] on span "modal" at bounding box center [84, 65] width 5 height 5
click at [130, 85] on button "Save & Next" at bounding box center [134, 82] width 25 height 9
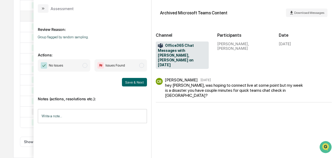
click at [99, 65] on img "modal" at bounding box center [100, 65] width 6 height 6
click at [82, 65] on span "No Issues" at bounding box center [64, 65] width 52 height 12
click at [129, 81] on button "Save & Next" at bounding box center [134, 82] width 25 height 9
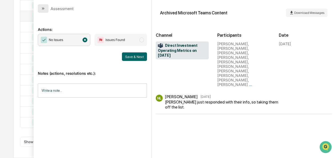
click at [43, 7] on icon "modal" at bounding box center [43, 8] width 4 height 4
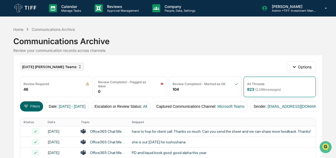
click at [53, 65] on div "[DATE] [PERSON_NAME] Teams" at bounding box center [52, 66] width 64 height 9
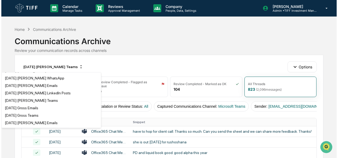
scroll to position [498, 0]
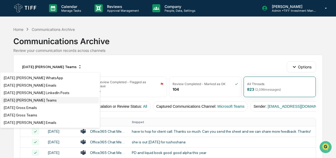
click at [32, 102] on div "[DATE] [PERSON_NAME] Teams" at bounding box center [29, 100] width 53 height 4
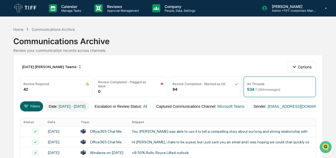
click at [68, 105] on span "[DATE] - [DATE]" at bounding box center [72, 106] width 27 height 4
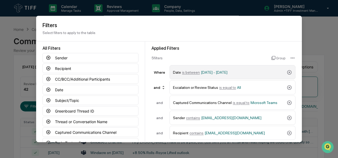
click at [189, 72] on span "is between" at bounding box center [191, 72] width 18 height 4
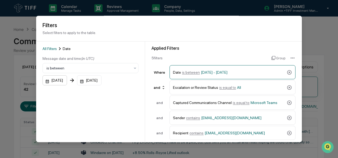
click at [48, 83] on div "[DATE]" at bounding box center [55, 81] width 24 height 10
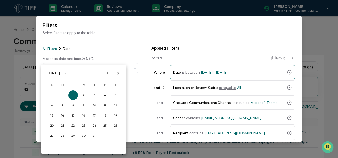
click at [119, 74] on icon "Next month" at bounding box center [118, 73] width 6 height 6
click at [61, 97] on button "1" at bounding box center [63, 95] width 10 height 10
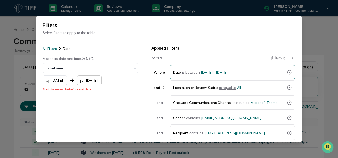
click at [86, 83] on div "[DATE]" at bounding box center [89, 81] width 24 height 10
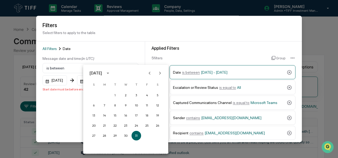
click at [160, 71] on icon "Next month" at bounding box center [160, 73] width 6 height 6
click at [116, 137] on button "30" at bounding box center [115, 136] width 10 height 10
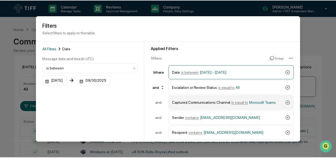
scroll to position [58, 0]
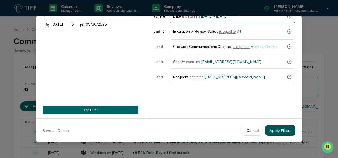
click at [282, 128] on button "Apply Filters" at bounding box center [280, 130] width 30 height 11
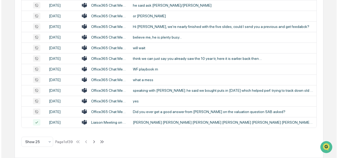
scroll to position [0, 0]
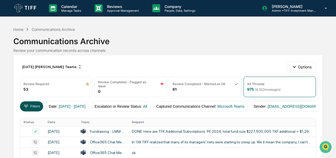
click at [29, 103] on icon at bounding box center [26, 106] width 6 height 6
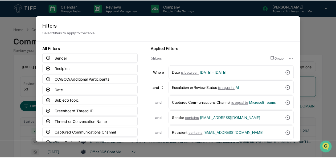
scroll to position [58, 0]
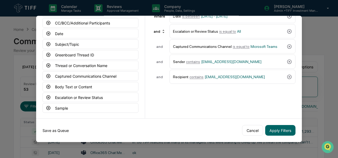
click at [53, 128] on button "Save as Queue" at bounding box center [56, 130] width 26 height 11
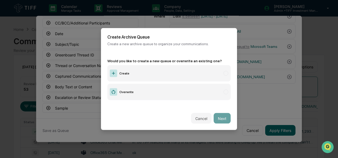
click at [124, 73] on label "Create" at bounding box center [168, 73] width 123 height 16
click at [225, 116] on button "Next" at bounding box center [222, 118] width 17 height 11
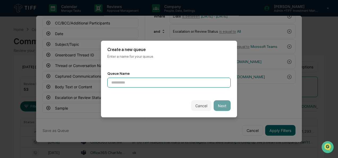
click at [132, 78] on input at bounding box center [168, 83] width 123 height 10
type input "**********"
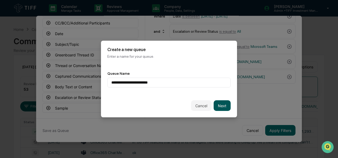
click at [216, 101] on button "Next" at bounding box center [222, 105] width 17 height 11
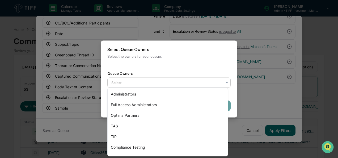
click at [150, 81] on div at bounding box center [166, 82] width 111 height 5
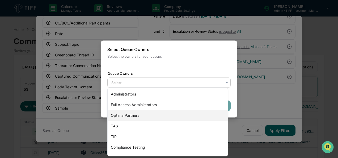
click at [144, 116] on div "Optima Partners" at bounding box center [168, 115] width 120 height 11
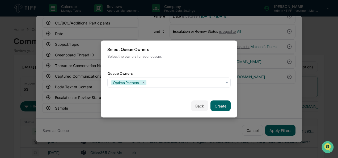
click at [232, 100] on div "Back Create" at bounding box center [169, 105] width 136 height 23
click at [218, 107] on button "Create" at bounding box center [221, 106] width 20 height 11
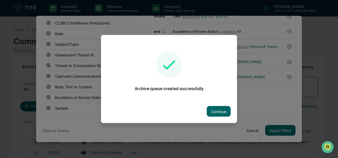
click at [218, 107] on button "Continue" at bounding box center [219, 111] width 24 height 11
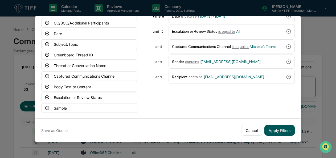
click at [282, 126] on button "Apply Filters" at bounding box center [279, 130] width 30 height 11
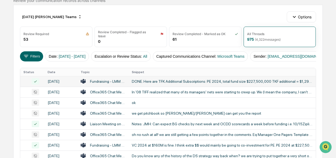
scroll to position [51, 0]
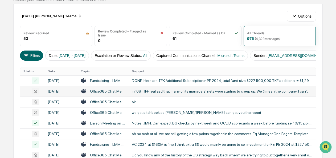
click at [164, 93] on div "In '08 TIFF realized that many of its managers' nets were starting to creep up.…" at bounding box center [222, 91] width 181 height 4
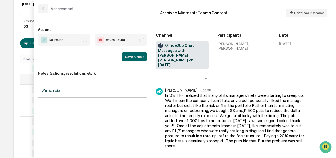
scroll to position [66, 0]
click at [86, 43] on span "No Issues" at bounding box center [64, 40] width 52 height 12
click at [135, 57] on button "Save & Next" at bounding box center [134, 56] width 25 height 9
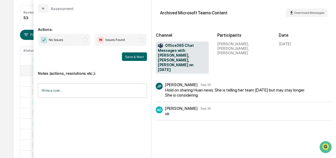
scroll to position [72, 0]
click at [85, 42] on span "No Issues" at bounding box center [64, 40] width 52 height 12
click at [139, 56] on button "Save & Next" at bounding box center [134, 56] width 25 height 9
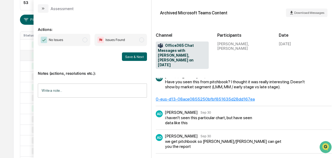
scroll to position [97, 0]
click at [86, 43] on span "No Issues" at bounding box center [64, 40] width 52 height 12
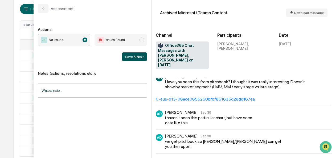
click at [136, 56] on button "Save & Next" at bounding box center [134, 56] width 25 height 9
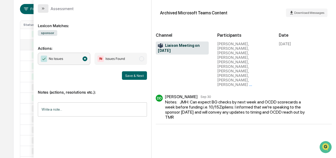
click at [40, 10] on button "modal" at bounding box center [43, 8] width 11 height 9
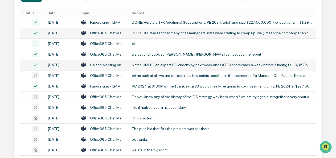
scroll to position [111, 0]
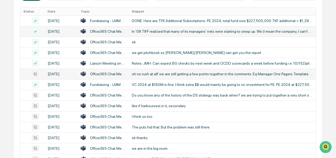
click at [108, 76] on div "Office365 Chat Messages with Anne Duggan, Brad Calder on 2025-09-30" at bounding box center [107, 74] width 35 height 4
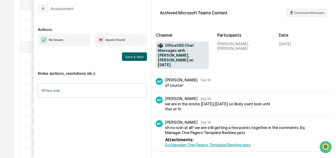
scroll to position [139, 0]
click at [86, 41] on span "modal" at bounding box center [84, 39] width 5 height 5
click at [143, 58] on button "Save & Next" at bounding box center [134, 56] width 25 height 9
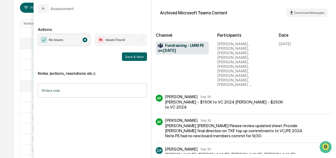
scroll to position [98, 0]
click at [133, 56] on button "Save & Next" at bounding box center [134, 56] width 25 height 9
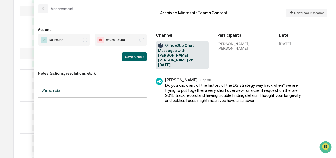
scroll to position [131, 0]
click at [81, 38] on span "No Issues" at bounding box center [64, 40] width 52 height 12
click at [137, 57] on button "Save & Next" at bounding box center [134, 56] width 25 height 9
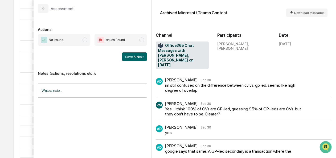
click at [83, 40] on span "modal" at bounding box center [84, 39] width 5 height 5
click at [144, 58] on button "Save & Next" at bounding box center [134, 56] width 25 height 9
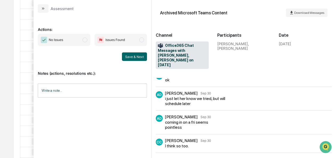
scroll to position [129, 0]
click at [88, 40] on span "No Issues" at bounding box center [64, 40] width 52 height 12
click at [128, 57] on button "Save & Next" at bounding box center [134, 56] width 25 height 9
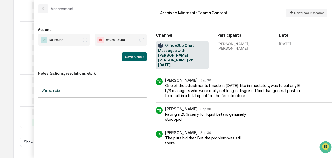
scroll to position [308, 0]
click at [88, 41] on span "No Issues" at bounding box center [64, 40] width 52 height 12
click at [138, 59] on button "Save & Next" at bounding box center [134, 56] width 25 height 9
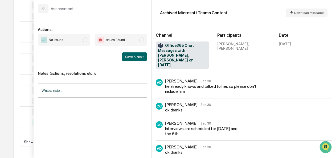
scroll to position [34, 0]
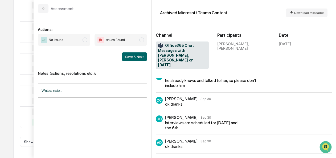
click at [85, 39] on span "modal" at bounding box center [84, 39] width 5 height 5
click at [128, 57] on button "Save & Next" at bounding box center [134, 56] width 25 height 9
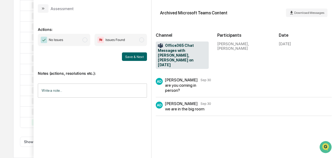
click at [85, 36] on span "No Issues" at bounding box center [64, 40] width 52 height 12
click at [131, 56] on button "Save & Next" at bounding box center [134, 56] width 25 height 9
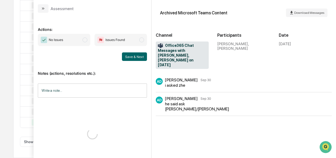
scroll to position [325, 0]
click at [87, 39] on span "modal" at bounding box center [84, 39] width 5 height 5
click at [134, 58] on button "Save & Next" at bounding box center [134, 56] width 25 height 9
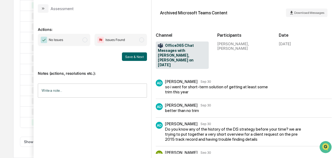
scroll to position [172, 0]
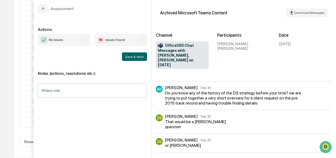
click at [87, 41] on span "No Issues" at bounding box center [64, 40] width 52 height 12
click at [137, 60] on button "Save & Next" at bounding box center [134, 56] width 25 height 9
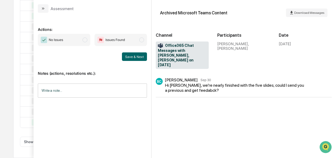
scroll to position [328, 0]
click at [83, 39] on span "modal" at bounding box center [84, 39] width 5 height 5
click at [131, 56] on button "Save & Next" at bounding box center [134, 56] width 25 height 9
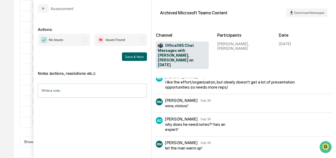
scroll to position [337, 0]
click at [86, 39] on span "modal" at bounding box center [84, 39] width 5 height 5
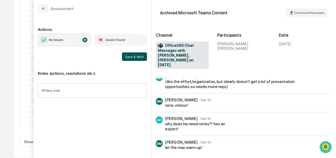
click at [134, 59] on button "Save & Next" at bounding box center [134, 56] width 25 height 9
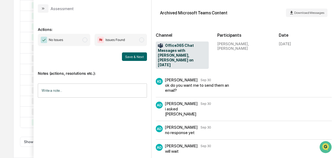
click at [83, 39] on span "No Issues" at bounding box center [64, 40] width 52 height 12
click at [132, 58] on button "Save & Next" at bounding box center [134, 56] width 25 height 9
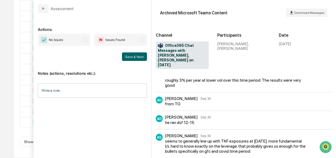
scroll to position [66, 0]
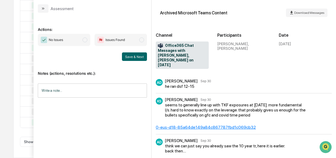
click at [86, 41] on span "modal" at bounding box center [84, 39] width 5 height 5
click at [86, 39] on span "modal" at bounding box center [84, 39] width 5 height 5
click at [131, 55] on button "Save & Next" at bounding box center [134, 56] width 25 height 9
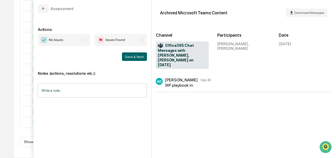
click at [82, 39] on span "No Issues" at bounding box center [64, 40] width 52 height 12
click at [126, 54] on button "Save & Next" at bounding box center [134, 56] width 25 height 9
click at [81, 41] on span "No Issues" at bounding box center [64, 40] width 52 height 12
click at [128, 57] on button "Save & Next" at bounding box center [134, 56] width 25 height 9
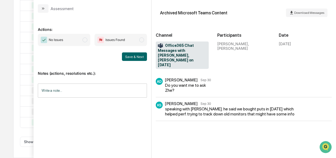
click at [41, 13] on div "Actions: No Issues Issues Found Save & Next Notes (actions, resolutions etc.): …" at bounding box center [93, 85] width 118 height 145
click at [43, 12] on button "modal" at bounding box center [43, 8] width 11 height 9
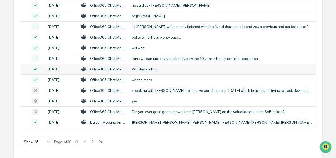
scroll to position [302, 0]
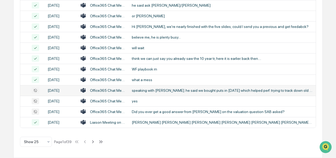
click at [145, 93] on div "speaking with [PERSON_NAME]. he said we bought puts in [DATE] which helped perf…" at bounding box center [222, 90] width 181 height 4
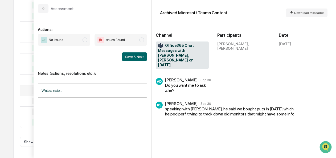
scroll to position [309, 0]
click at [83, 39] on span "No Issues" at bounding box center [64, 40] width 52 height 12
click at [136, 60] on button "Save & Next" at bounding box center [134, 56] width 25 height 9
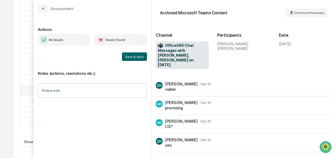
scroll to position [37, 0]
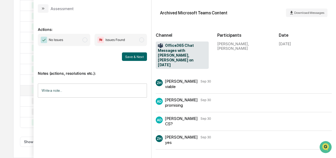
click at [81, 40] on span "No Issues" at bounding box center [64, 40] width 52 height 12
click at [137, 57] on button "Save & Next" at bounding box center [134, 56] width 25 height 9
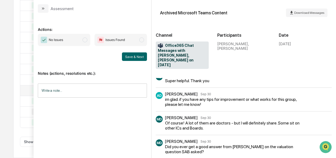
scroll to position [129, 0]
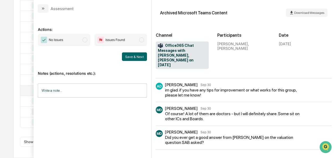
click at [85, 40] on span "modal" at bounding box center [84, 39] width 5 height 5
click at [136, 55] on button "Save & Next" at bounding box center [134, 56] width 25 height 9
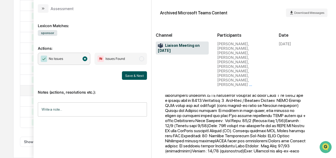
scroll to position [171, 0]
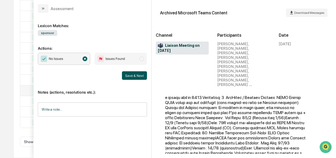
click at [135, 74] on button "Save & Next" at bounding box center [134, 75] width 25 height 9
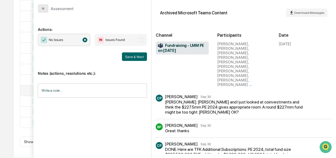
click at [45, 9] on button "modal" at bounding box center [43, 8] width 11 height 9
